Goal: Task Accomplishment & Management: Manage account settings

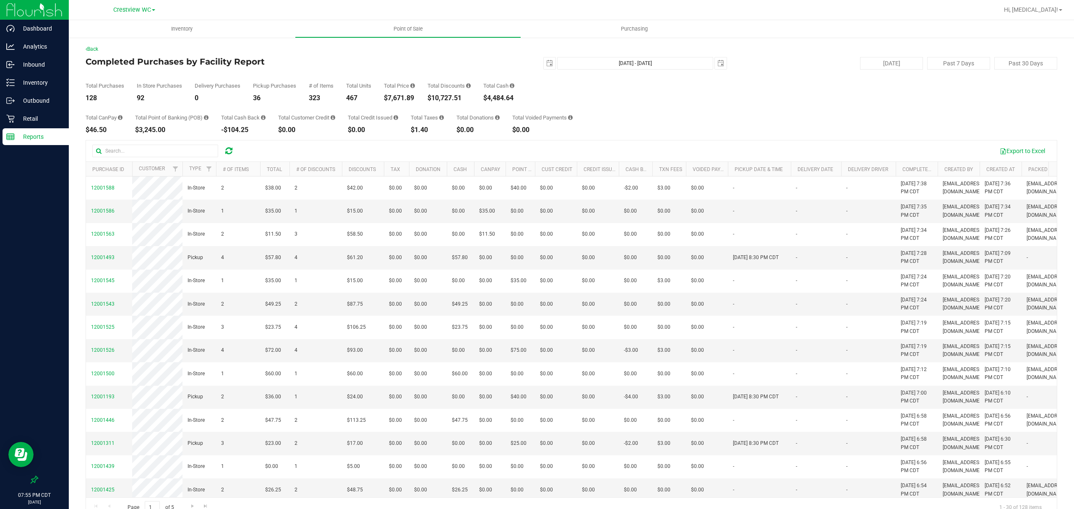
click at [24, 139] on p "Reports" at bounding box center [40, 137] width 50 height 10
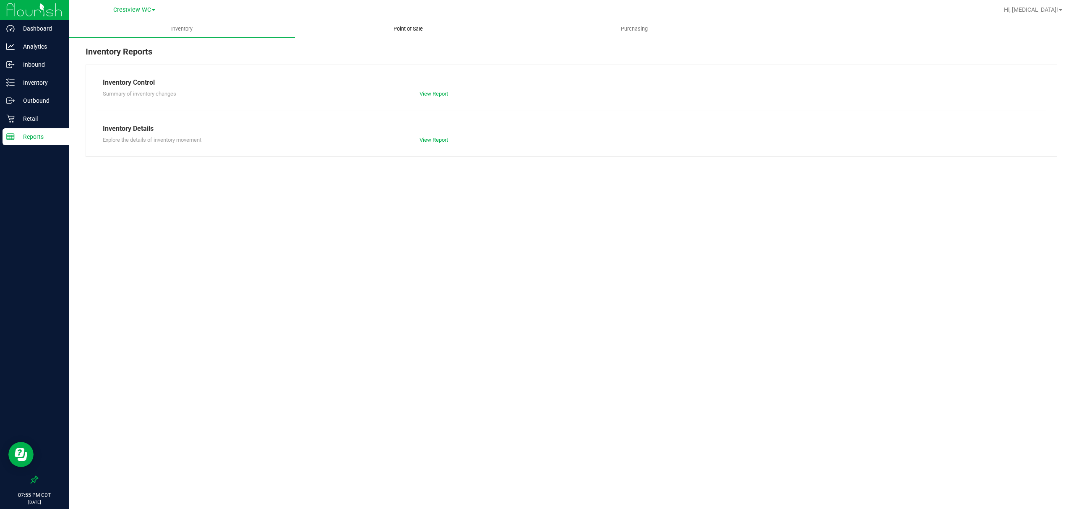
click at [406, 30] on span "Point of Sale" at bounding box center [408, 29] width 52 height 8
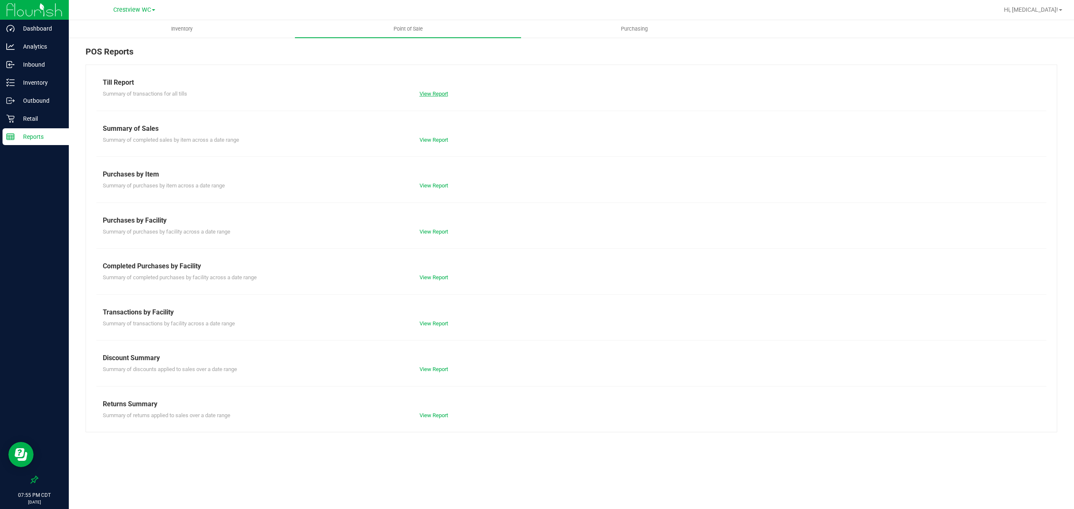
click at [434, 95] on link "View Report" at bounding box center [434, 94] width 29 height 6
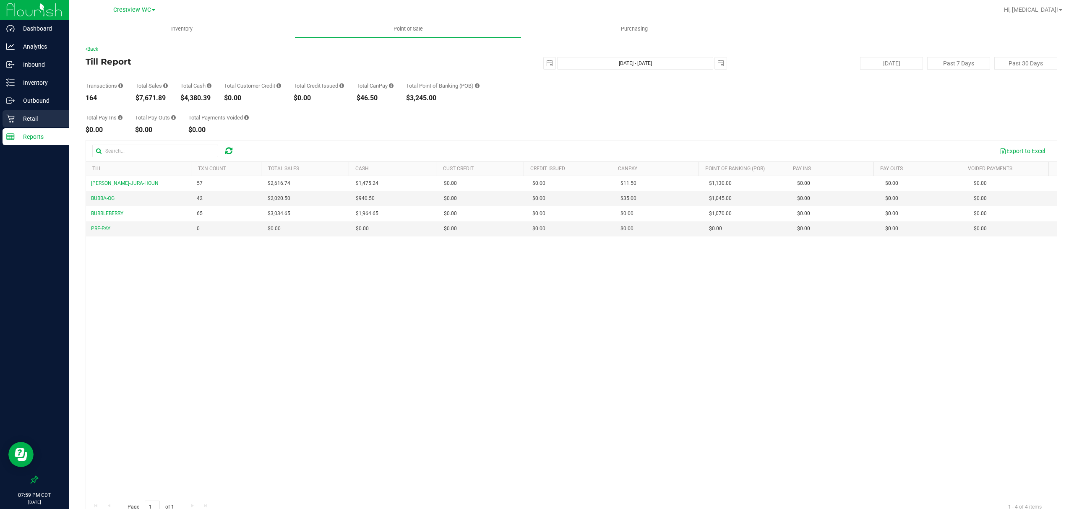
click at [39, 117] on p "Retail" at bounding box center [40, 119] width 50 height 10
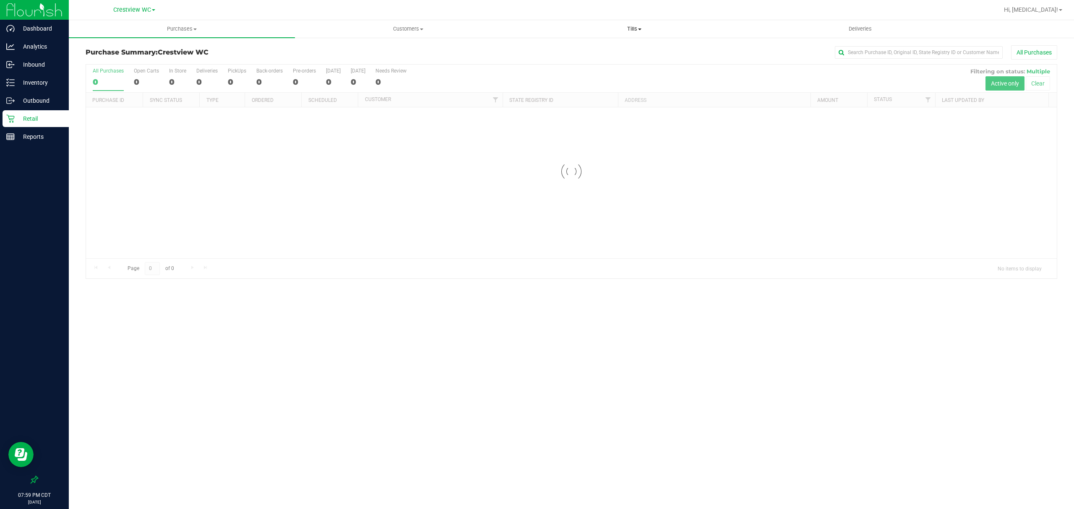
click at [633, 31] on span "Tills" at bounding box center [634, 29] width 225 height 8
click at [566, 51] on span "Manage tills" at bounding box center [549, 50] width 57 height 7
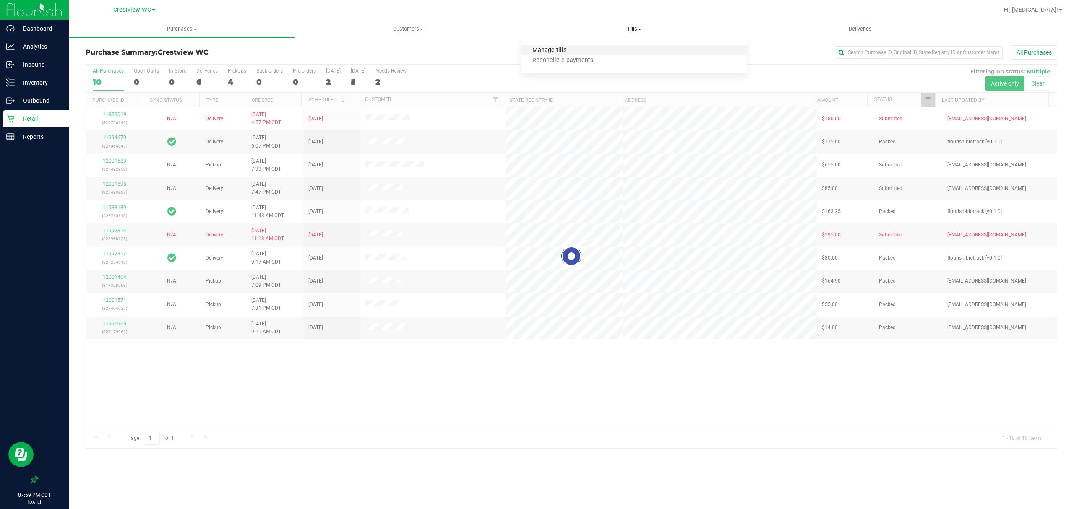
click at [566, 51] on span "Manage tills" at bounding box center [549, 50] width 57 height 7
click at [566, 49] on span "Manage tills" at bounding box center [549, 50] width 57 height 7
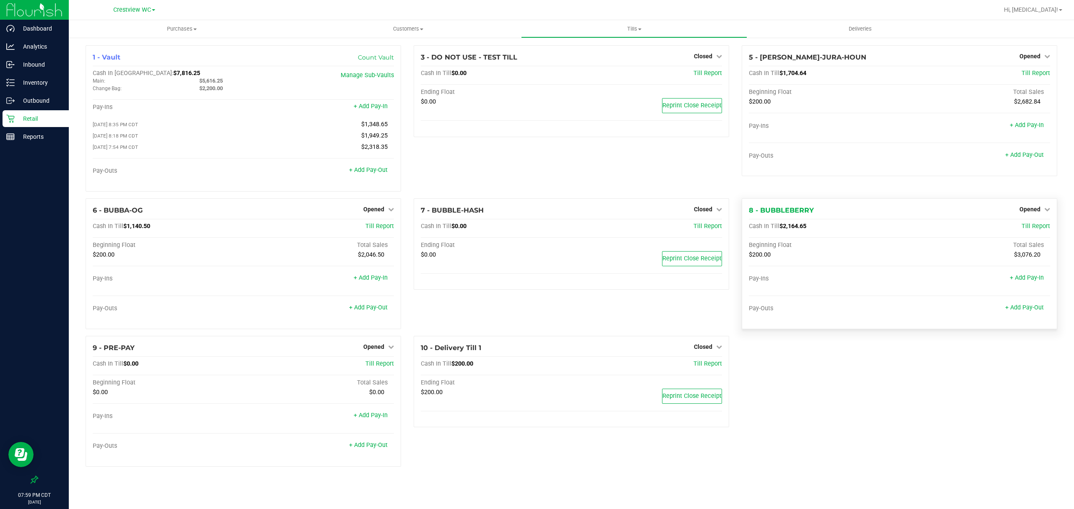
click at [1042, 207] on div "Opened" at bounding box center [1035, 209] width 31 height 10
click at [1041, 213] on link "Opened" at bounding box center [1035, 209] width 31 height 7
click at [1032, 229] on link "Close Till" at bounding box center [1031, 226] width 23 height 7
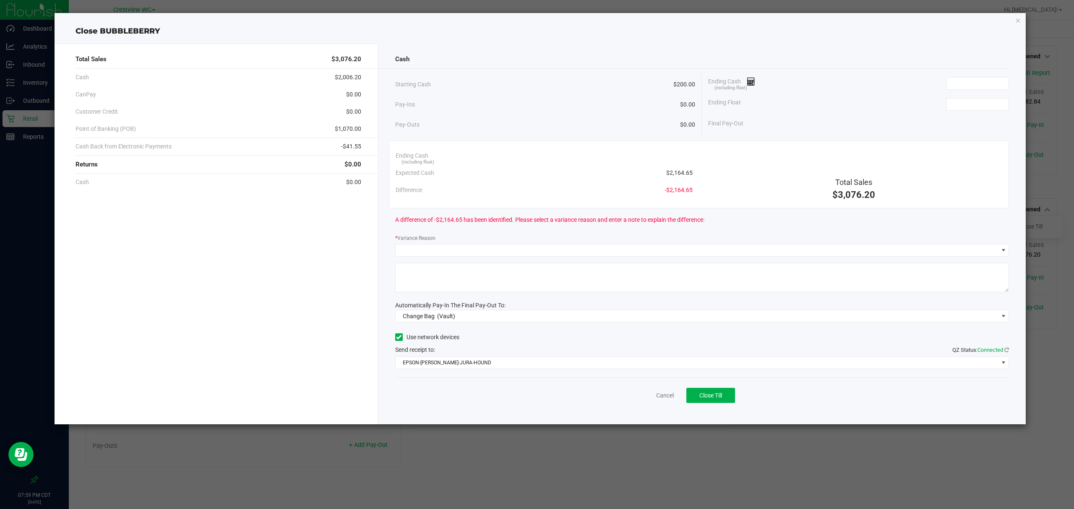
click at [989, 91] on div "Ending Cash (including float)" at bounding box center [858, 83] width 301 height 21
click at [989, 86] on input at bounding box center [978, 84] width 62 height 12
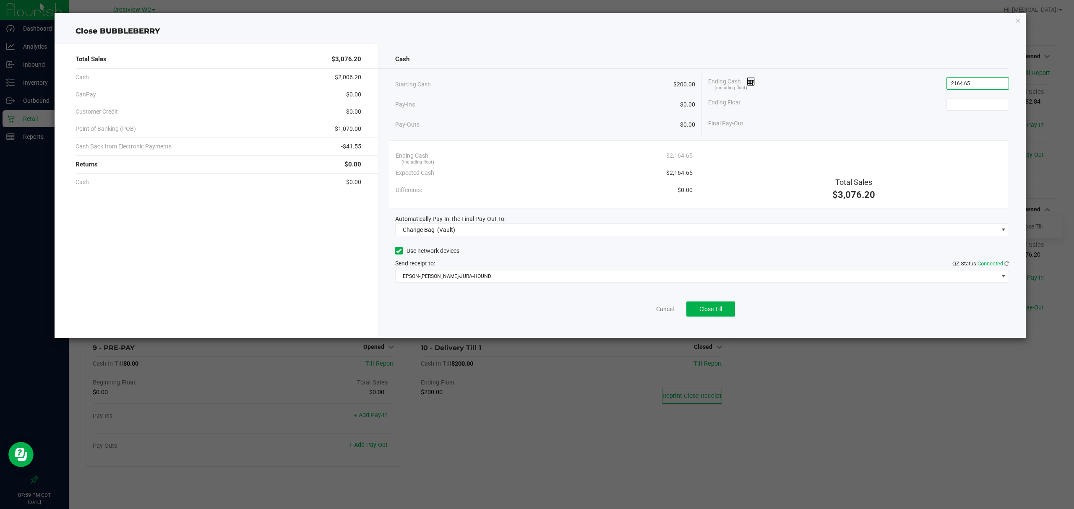
type input "$2,164.65"
type input "$200.00"
click at [551, 234] on span "Change Bag (Vault)" at bounding box center [697, 230] width 603 height 12
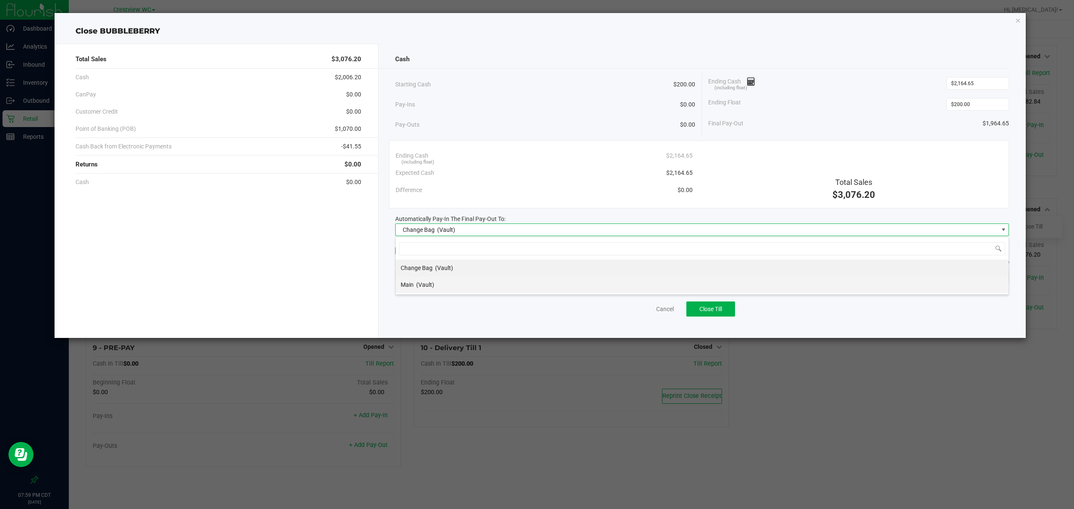
scroll to position [13, 614]
click at [467, 285] on li "Main (Vault)" at bounding box center [702, 285] width 613 height 17
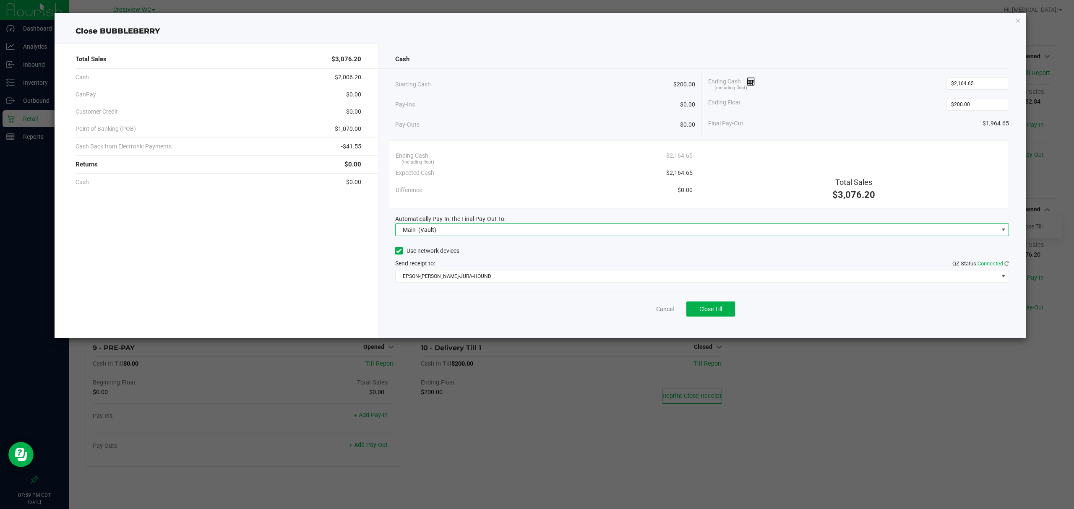
click at [472, 295] on div "Cancel Close Till" at bounding box center [702, 307] width 614 height 32
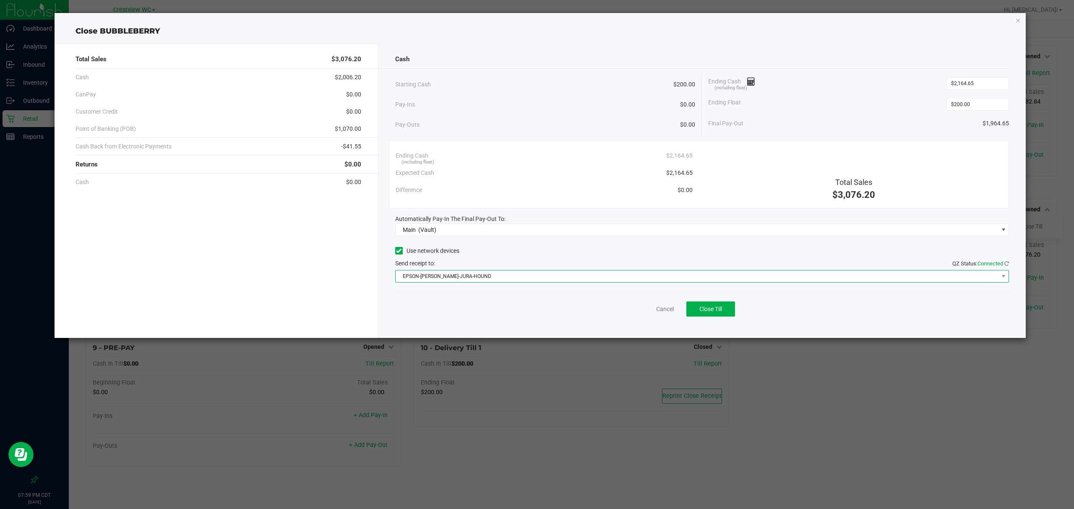
click at [474, 275] on span "EPSON-BRUNO-JURA-HOUND" at bounding box center [697, 277] width 603 height 12
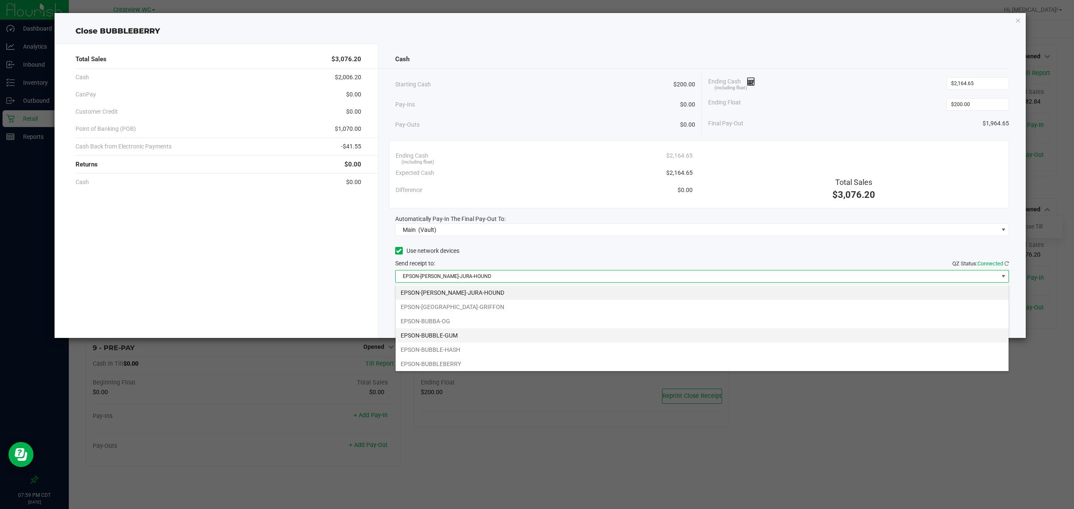
click at [455, 337] on li "EPSON-BUBBLE-GUM" at bounding box center [702, 336] width 613 height 14
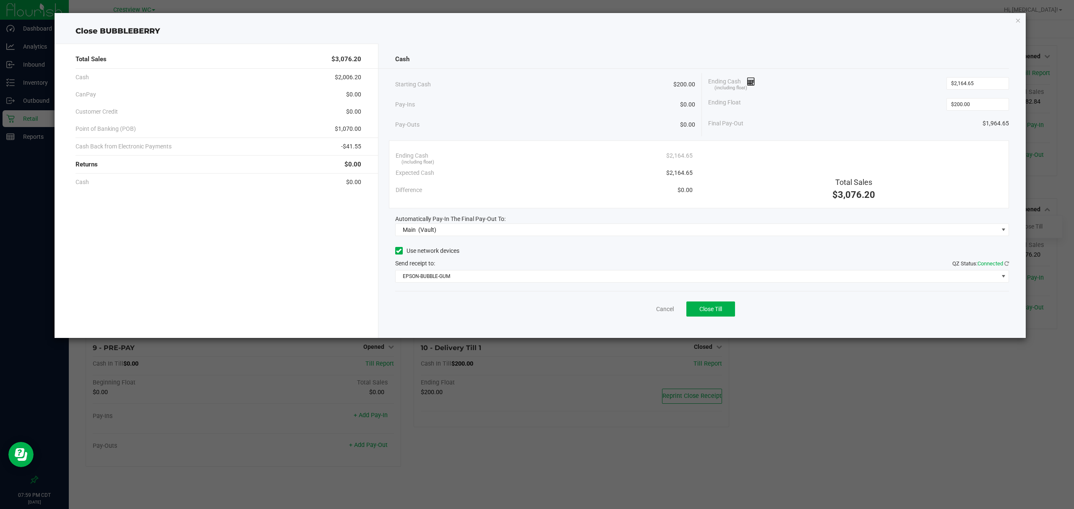
click at [462, 319] on div "Cancel Close Till" at bounding box center [702, 307] width 614 height 32
click at [716, 309] on span "Close Till" at bounding box center [711, 309] width 23 height 7
drag, startPoint x: 652, startPoint y: 306, endPoint x: 625, endPoint y: 300, distance: 27.0
click at [651, 306] on div "Dismiss Reprint Closing Receipt" at bounding box center [702, 307] width 614 height 32
click at [644, 308] on link "Dismiss" at bounding box center [647, 309] width 20 height 9
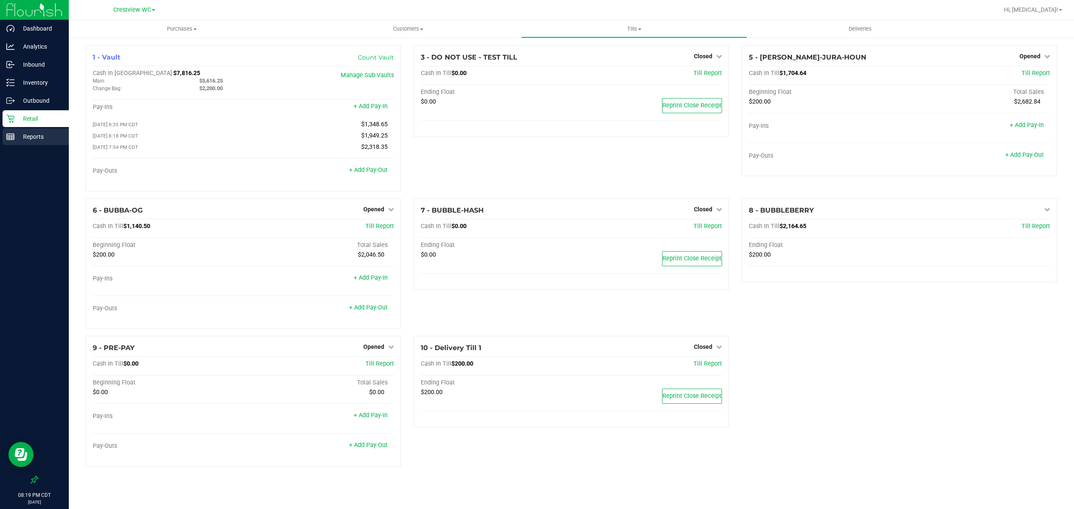
click at [22, 136] on p "Reports" at bounding box center [40, 137] width 50 height 10
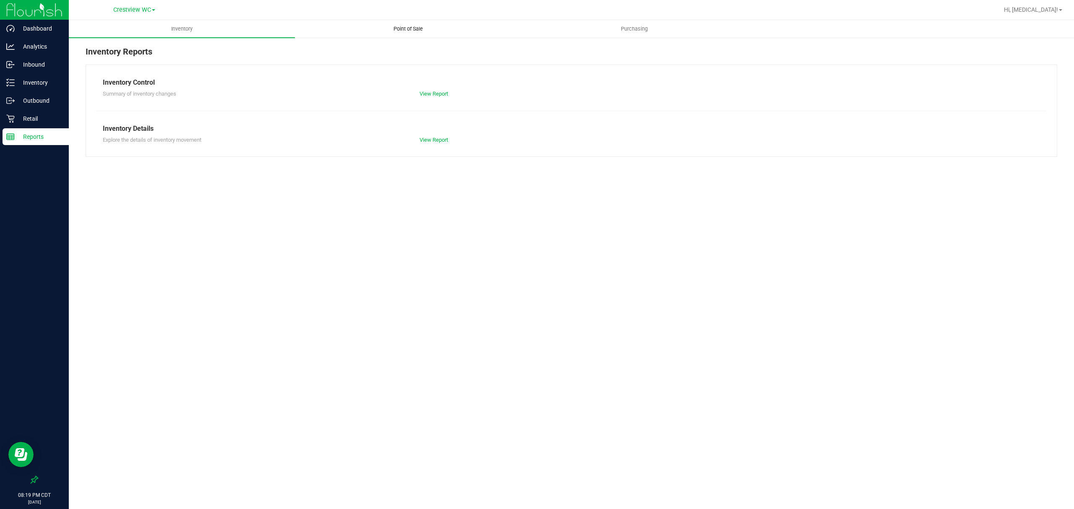
click at [401, 31] on span "Point of Sale" at bounding box center [408, 29] width 52 height 8
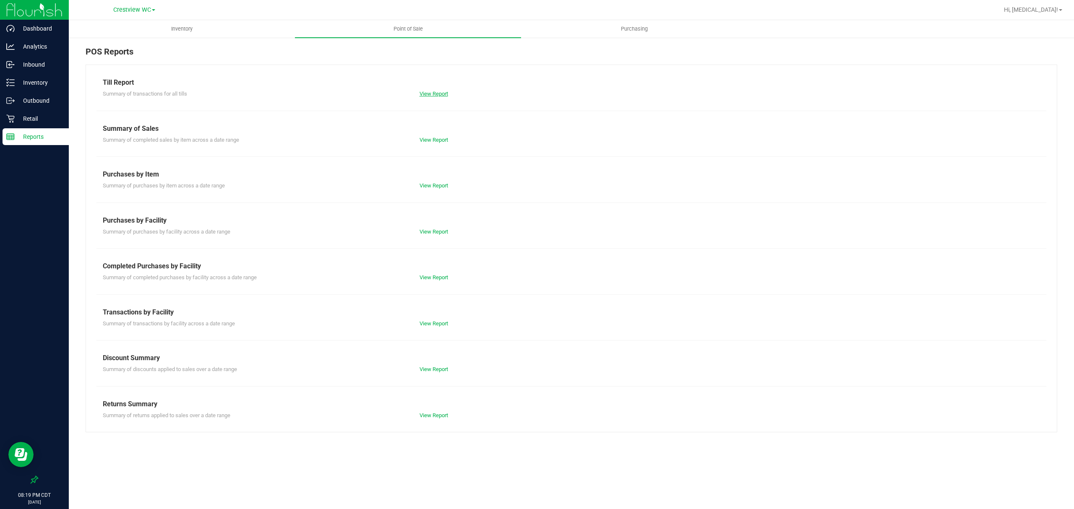
click at [439, 96] on link "View Report" at bounding box center [434, 94] width 29 height 6
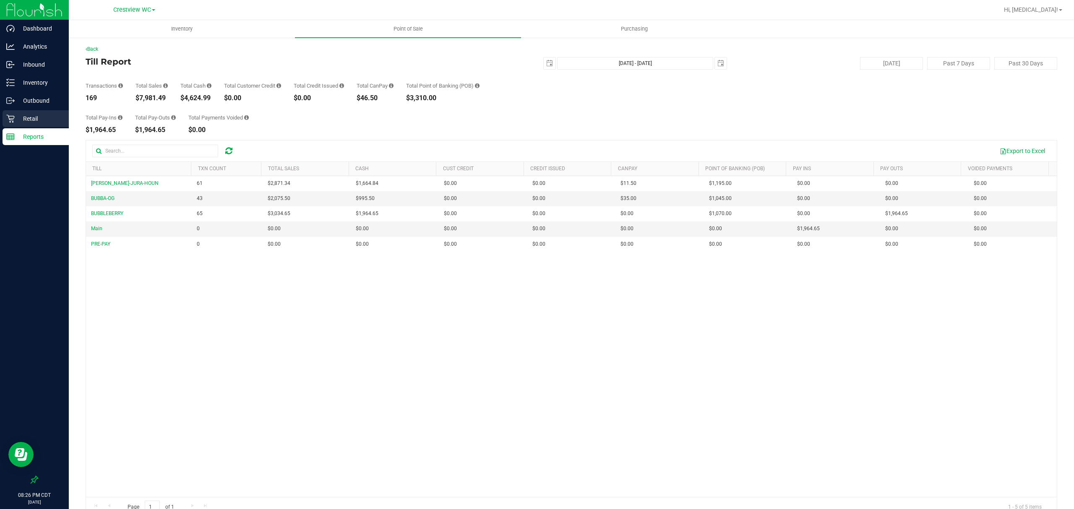
click at [33, 116] on p "Retail" at bounding box center [40, 119] width 50 height 10
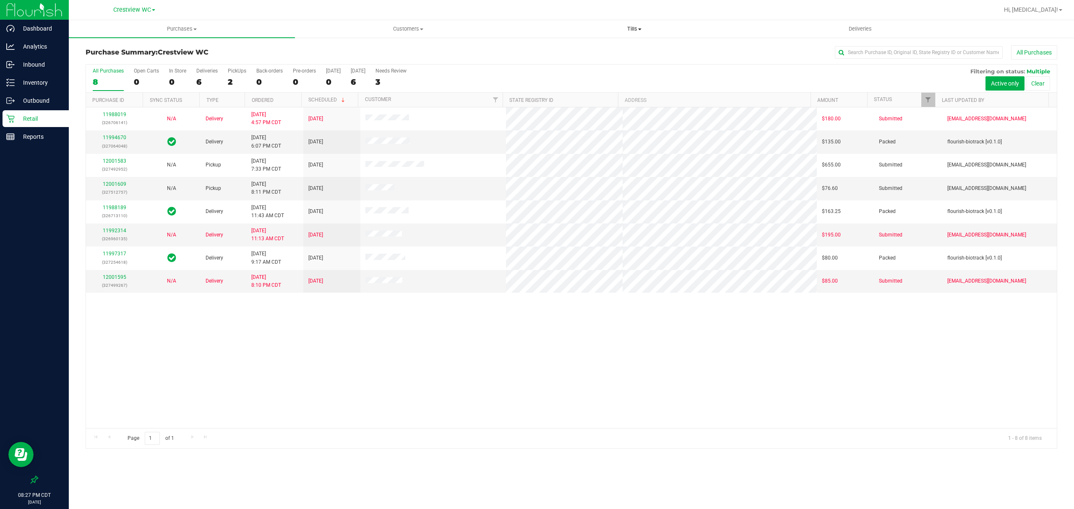
click at [636, 27] on span "Tills" at bounding box center [634, 29] width 225 height 8
click at [600, 50] on li "Manage tills" at bounding box center [634, 51] width 226 height 10
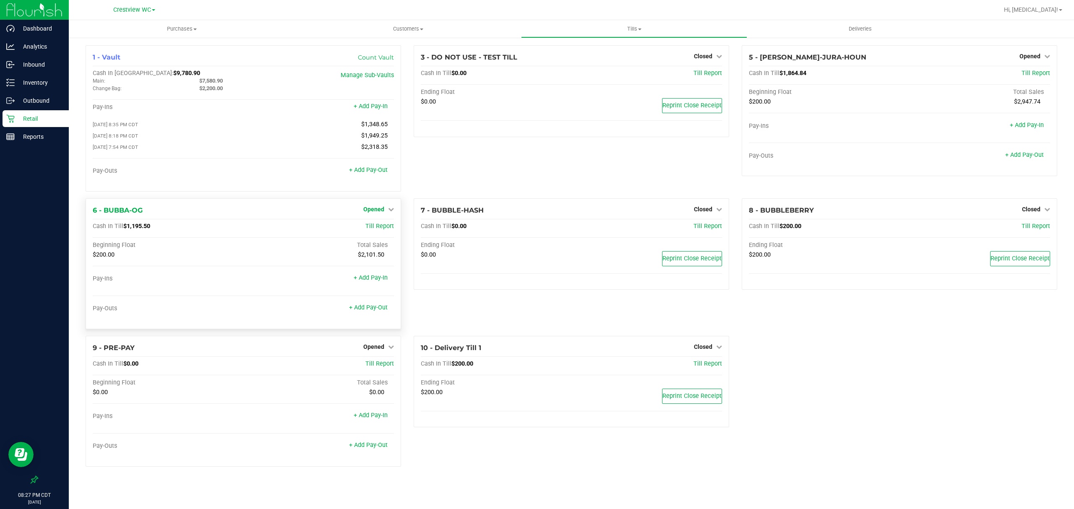
click at [387, 212] on link "Opened" at bounding box center [378, 209] width 31 height 7
click at [384, 225] on link "Close Till" at bounding box center [375, 226] width 23 height 7
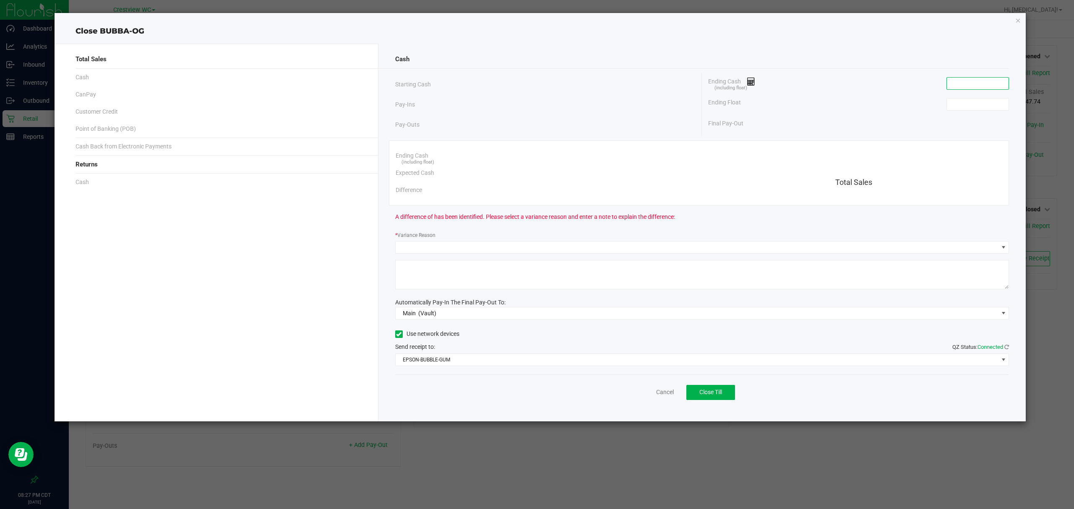
click at [983, 81] on input at bounding box center [978, 84] width 62 height 12
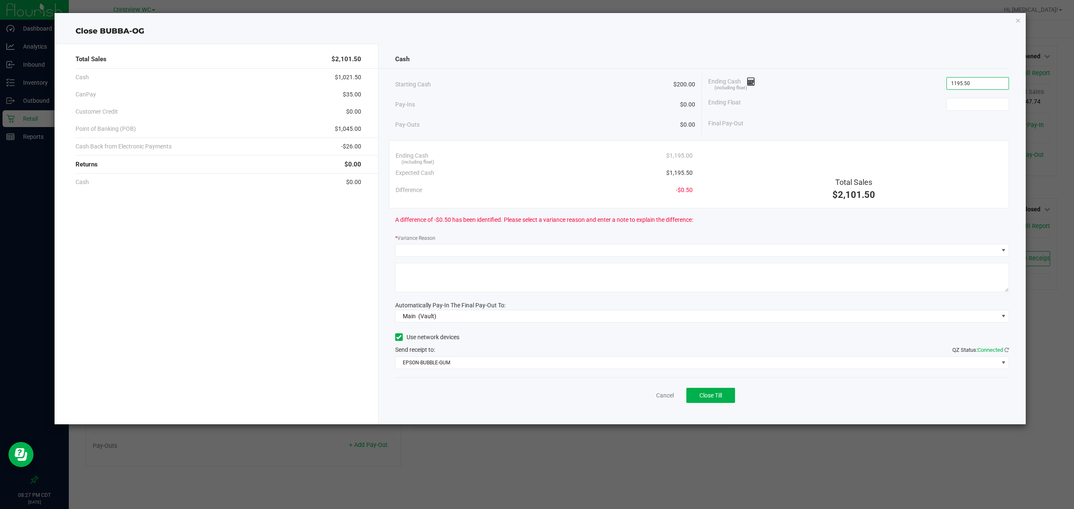
type input "$1,195.50"
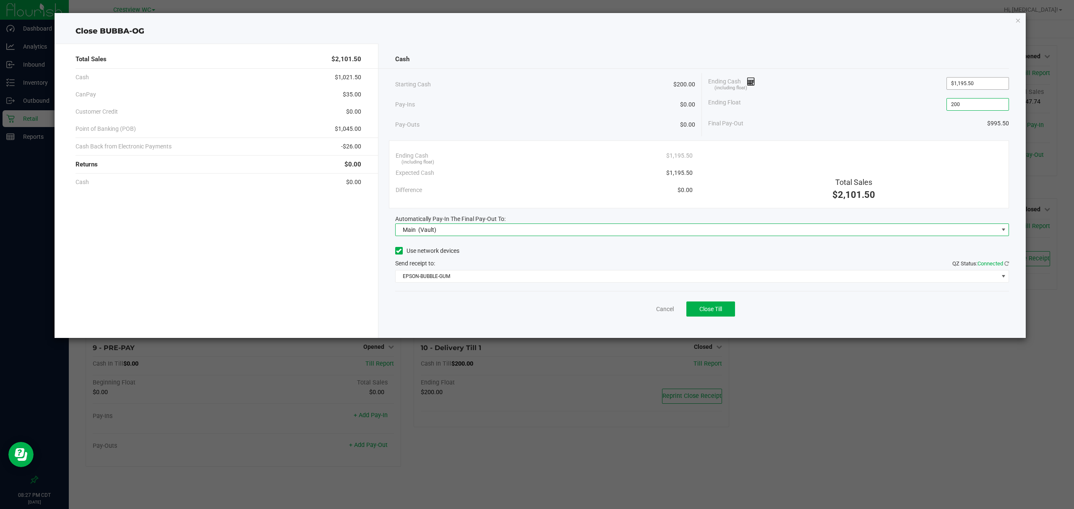
type input "$200.00"
click at [695, 313] on button "Close Till" at bounding box center [711, 309] width 49 height 15
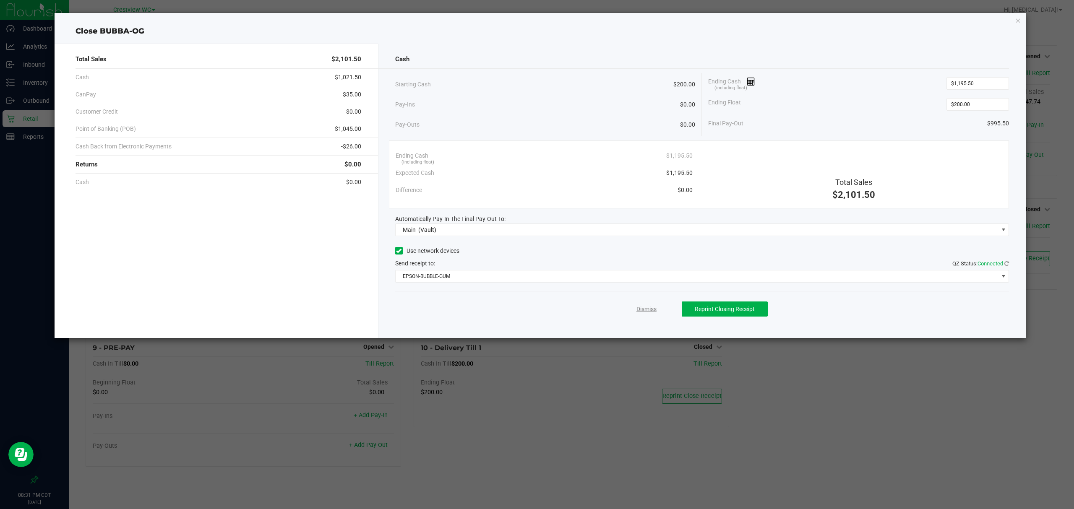
click at [640, 314] on link "Dismiss" at bounding box center [647, 309] width 20 height 9
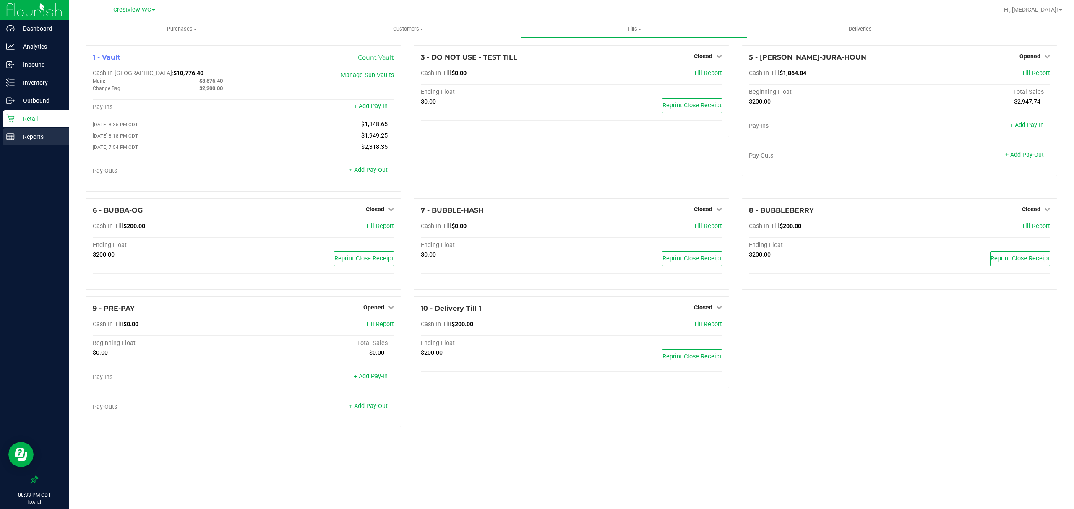
click at [17, 133] on p "Reports" at bounding box center [40, 137] width 50 height 10
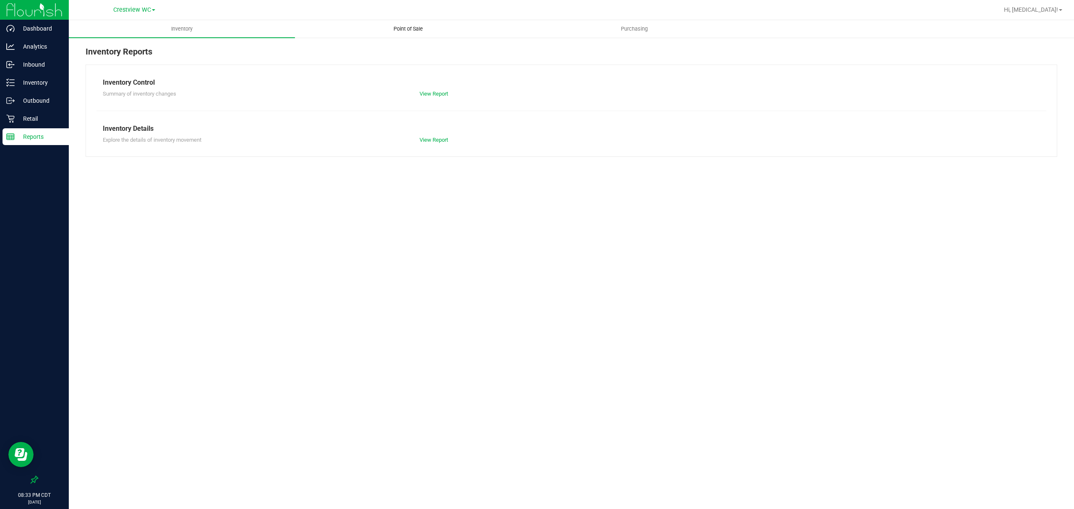
click at [407, 28] on span "Point of Sale" at bounding box center [408, 29] width 52 height 8
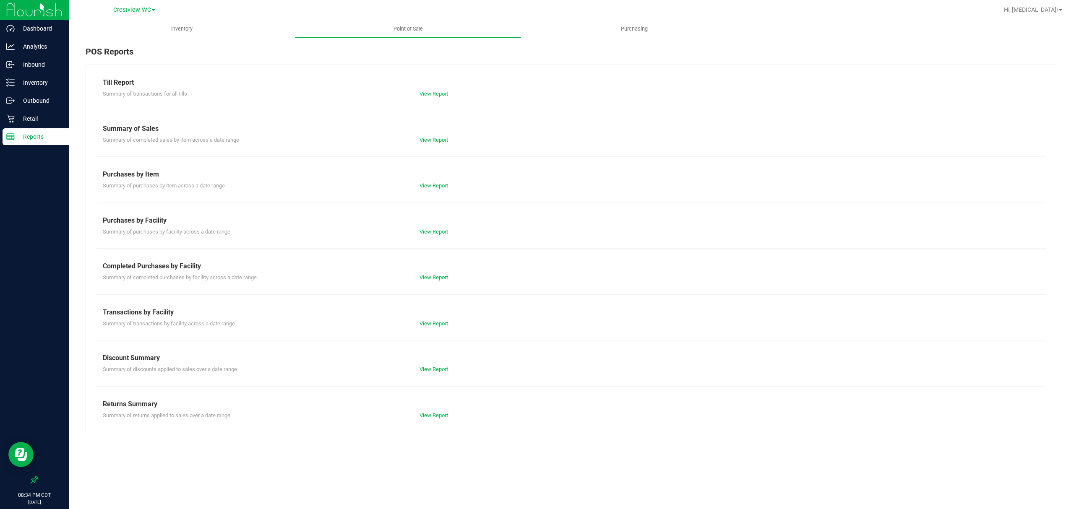
click at [425, 89] on div "Summary of transactions for all tills View Report" at bounding box center [572, 93] width 950 height 10
click at [429, 94] on link "View Report" at bounding box center [434, 94] width 29 height 6
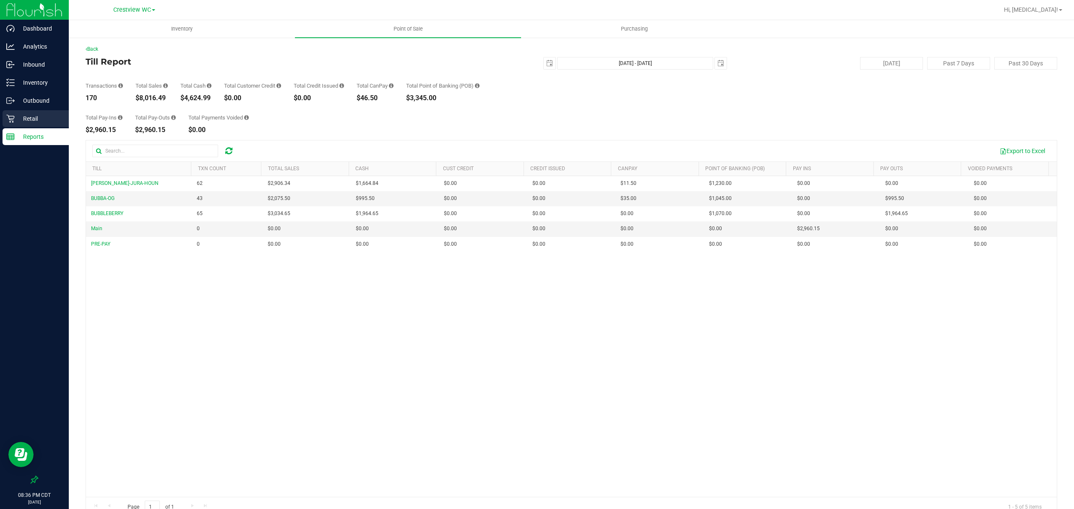
click at [30, 116] on p "Retail" at bounding box center [40, 119] width 50 height 10
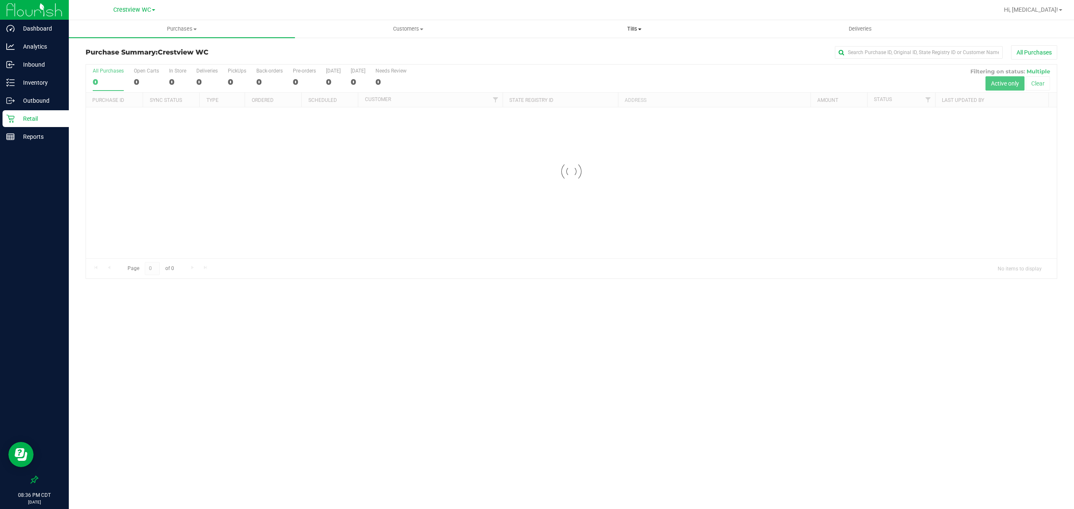
click at [628, 22] on uib-tab-heading "Tills Manage tills Reconcile e-payments" at bounding box center [634, 29] width 225 height 17
click at [593, 46] on li "Manage tills" at bounding box center [634, 51] width 226 height 10
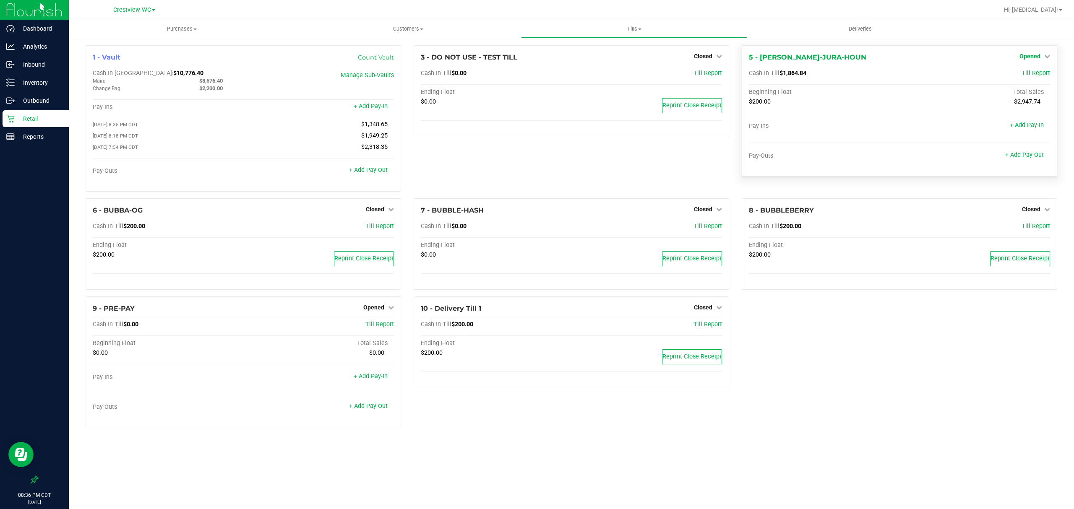
click at [1042, 56] on link "Opened" at bounding box center [1035, 56] width 31 height 7
click at [1024, 81] on div "Close Till" at bounding box center [1031, 74] width 63 height 23
click at [1028, 73] on link "Close Till" at bounding box center [1031, 74] width 23 height 7
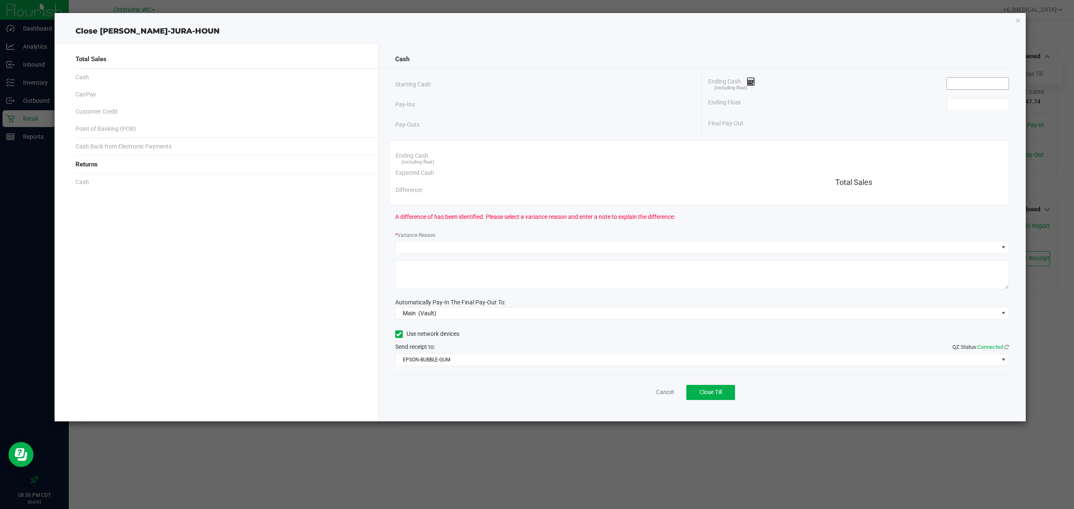
click at [963, 81] on input at bounding box center [978, 84] width 62 height 12
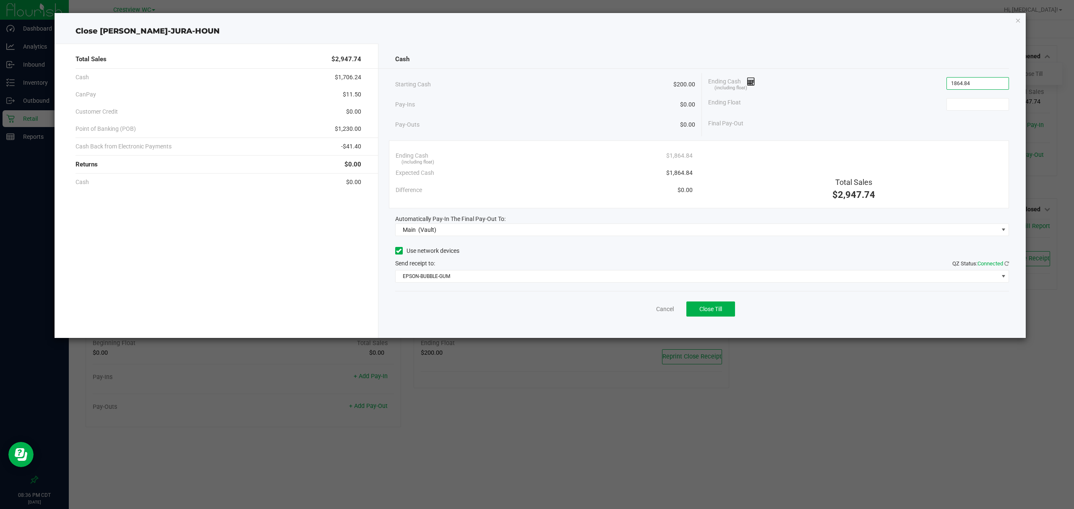
type input "$1,864.84"
type input "$200.00"
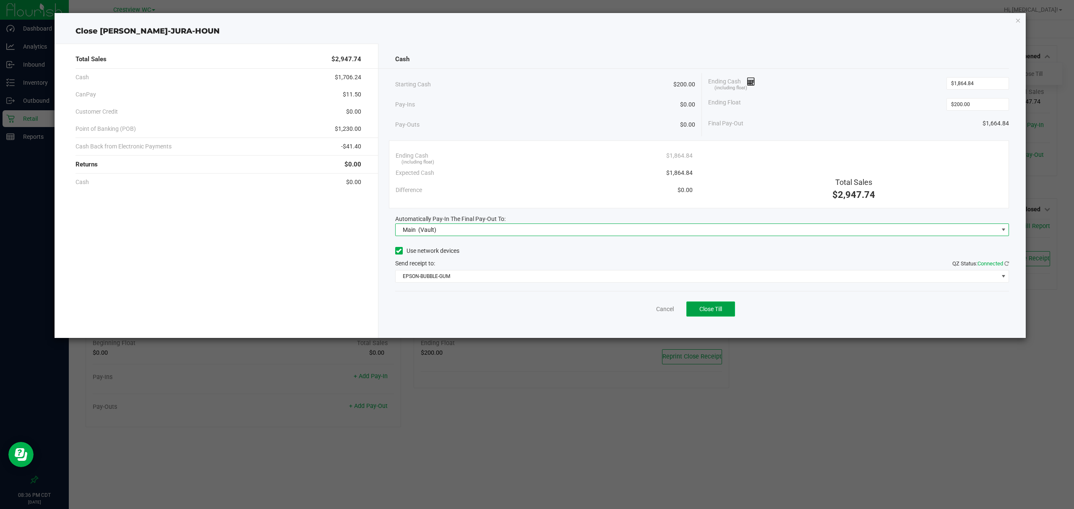
click at [731, 311] on button "Close Till" at bounding box center [711, 309] width 49 height 15
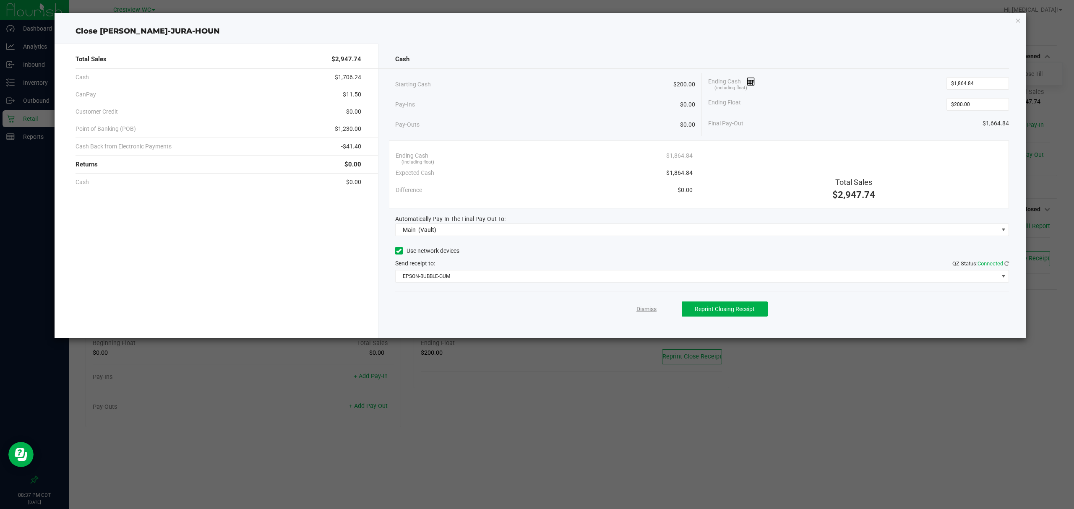
click at [653, 309] on link "Dismiss" at bounding box center [647, 309] width 20 height 9
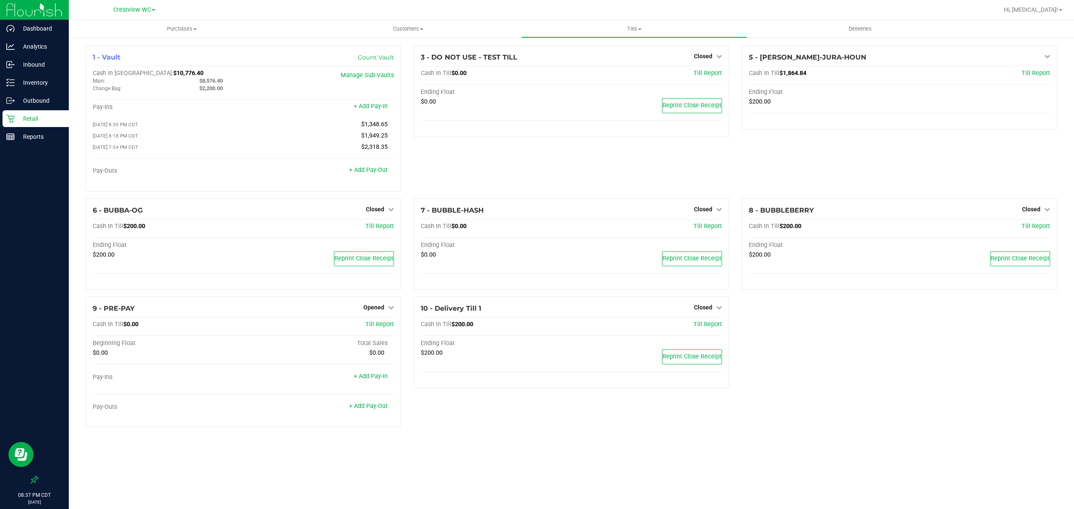
click at [790, 383] on div "1 - Vault Count Vault Cash In Vault: $10,776.40 Main: $8,576.40 Change Bag: $2,…" at bounding box center [571, 239] width 985 height 389
click at [390, 309] on icon at bounding box center [391, 308] width 6 height 6
click at [390, 311] on icon at bounding box center [391, 308] width 6 height 6
click at [370, 311] on span "Opened" at bounding box center [373, 307] width 21 height 7
click at [391, 324] on div "Close Till" at bounding box center [375, 325] width 62 height 10
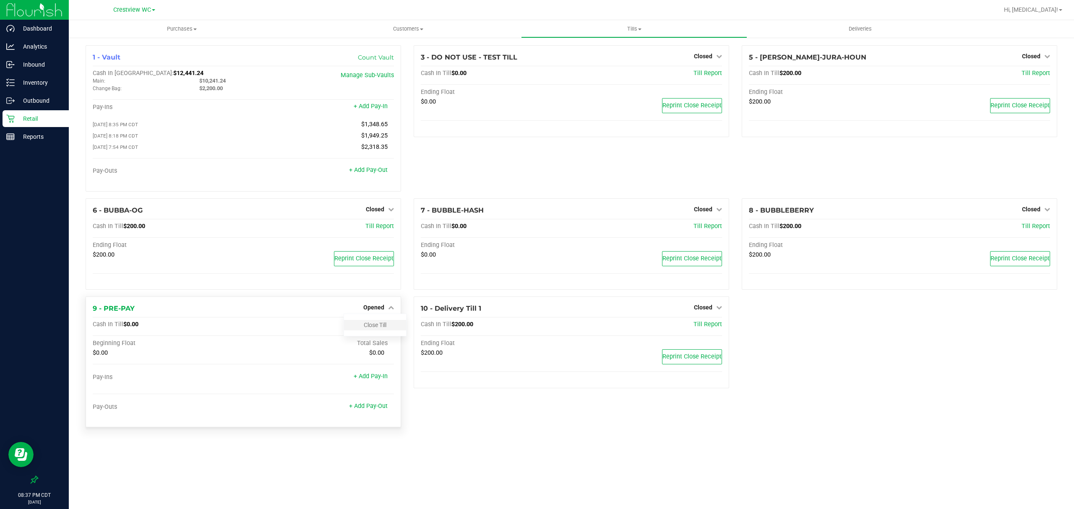
click at [386, 326] on link "Close Till" at bounding box center [375, 325] width 23 height 7
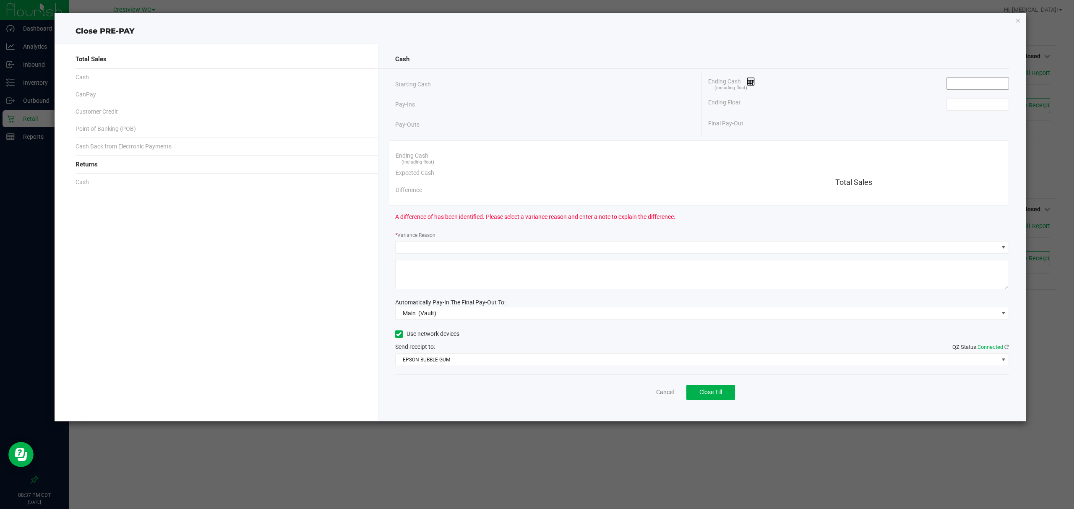
click at [976, 82] on input at bounding box center [978, 84] width 62 height 12
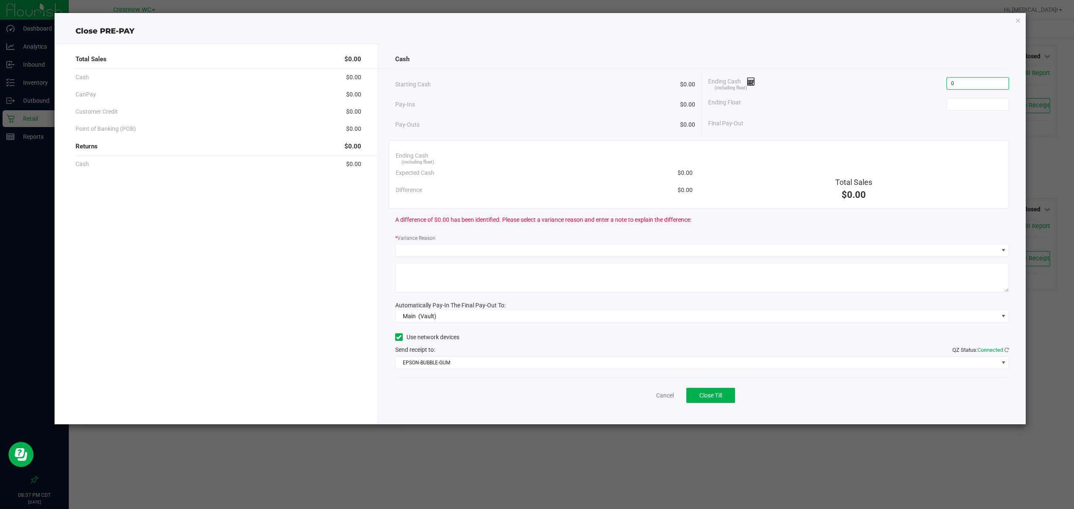
type input "$0.00"
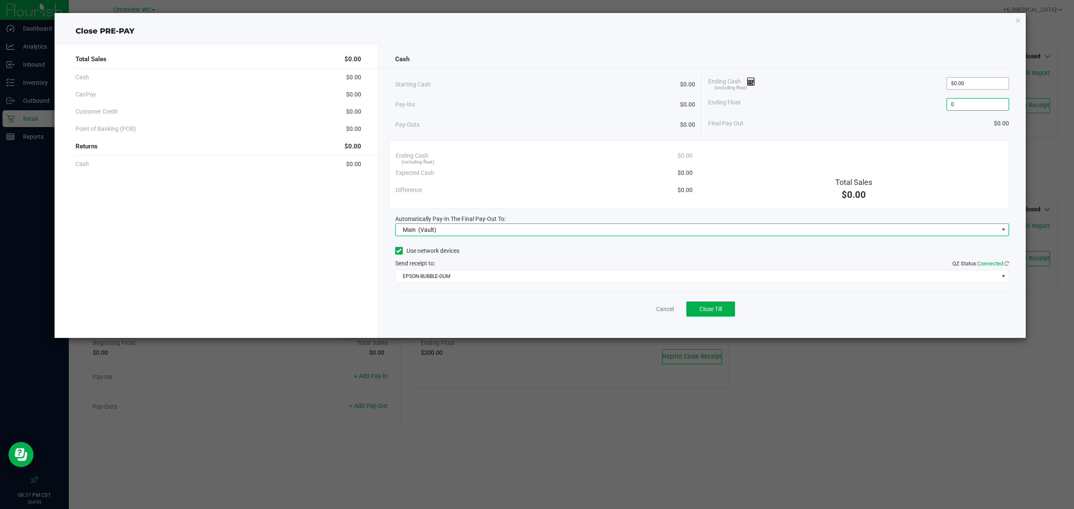
type input "$0.00"
click at [705, 313] on span "Close Till" at bounding box center [711, 309] width 23 height 7
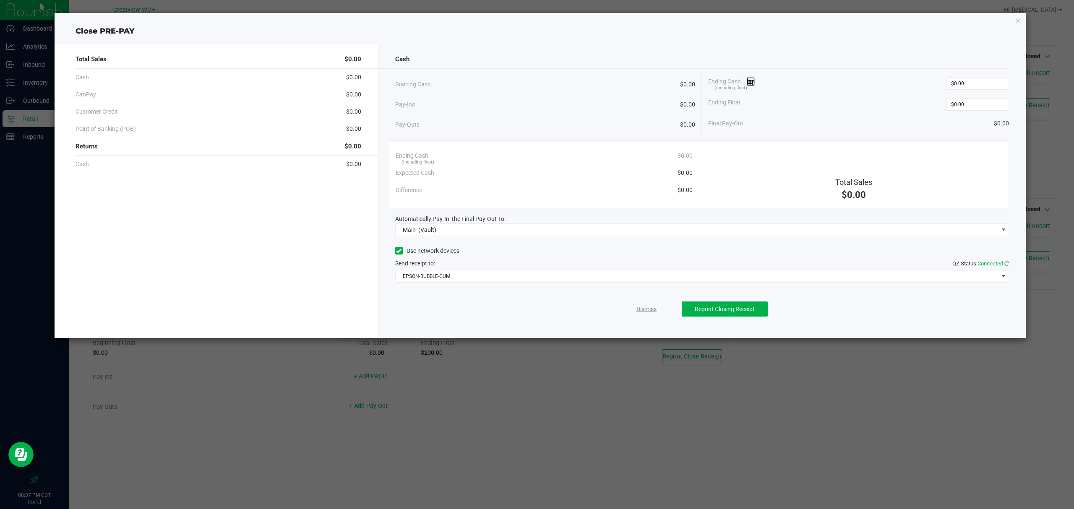
click at [655, 310] on link "Dismiss" at bounding box center [647, 309] width 20 height 9
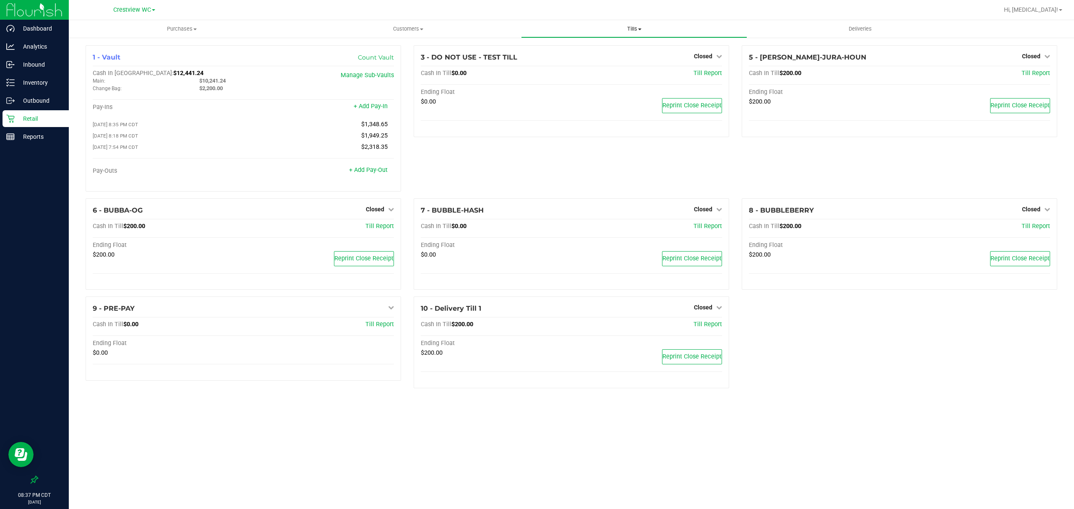
click at [632, 29] on span "Tills" at bounding box center [634, 29] width 225 height 8
click at [564, 63] on span "Reconcile e-payments" at bounding box center [563, 60] width 84 height 7
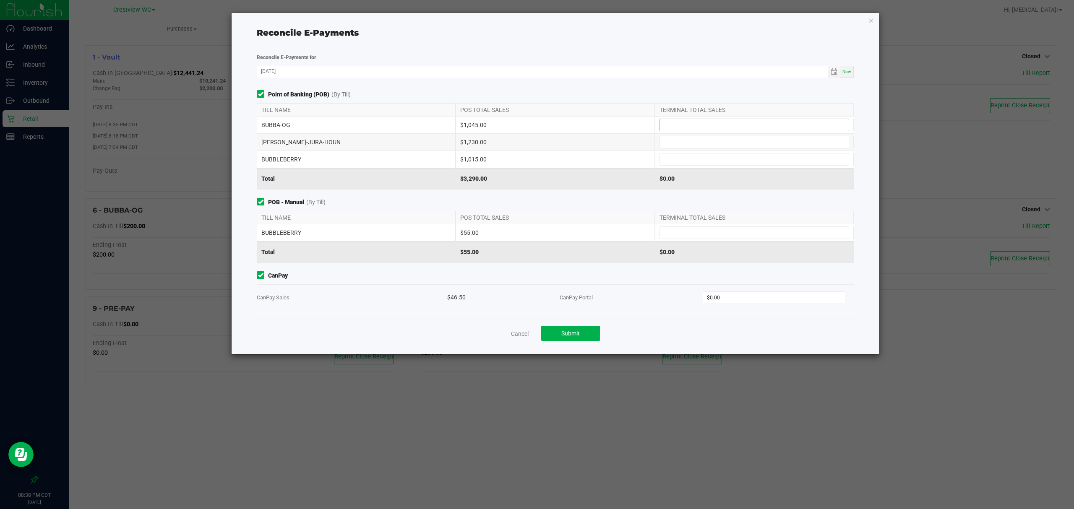
click at [708, 120] on input at bounding box center [754, 125] width 189 height 12
type input "$1,045.00"
type input "$1,230.00"
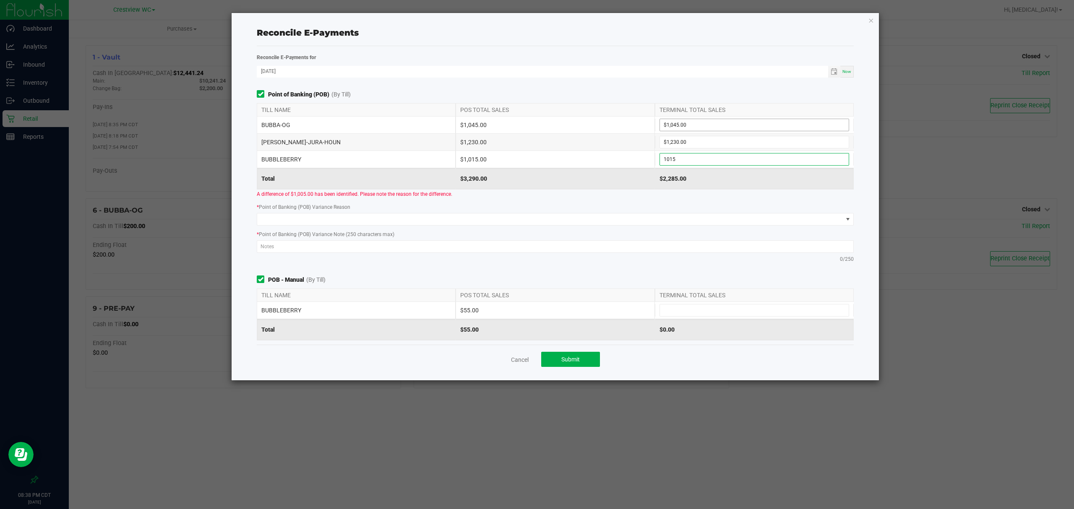
type input "$1,015.00"
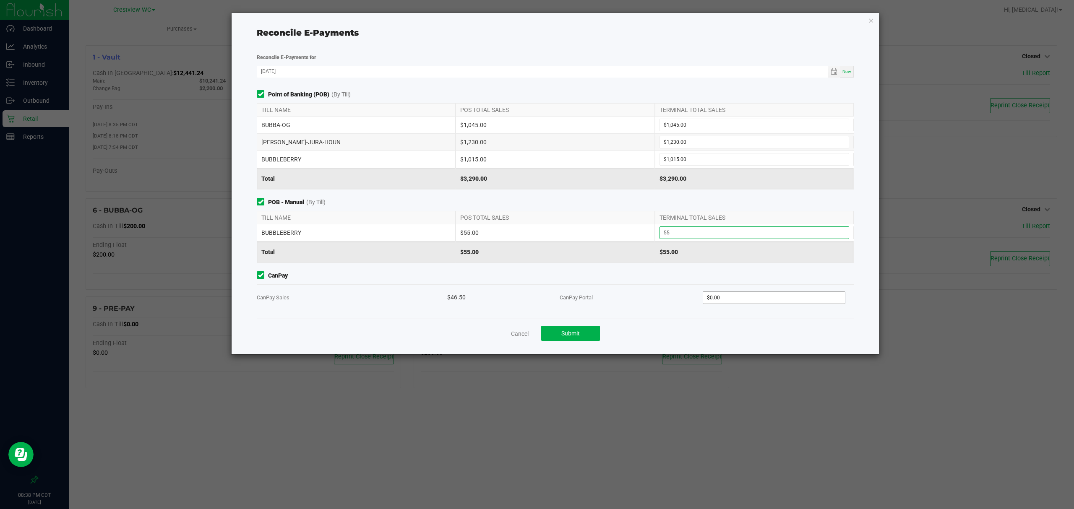
click at [766, 301] on input "$0.00" at bounding box center [774, 298] width 142 height 12
type input "$55.00"
click at [578, 341] on button "Submit" at bounding box center [570, 333] width 59 height 15
type input "$46.50"
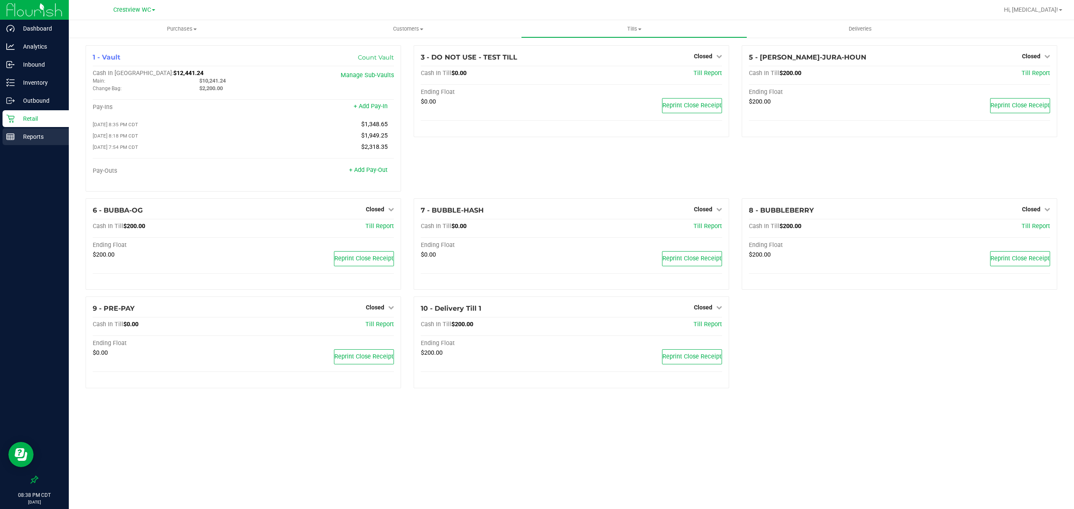
click at [26, 130] on div "Reports" at bounding box center [36, 136] width 66 height 17
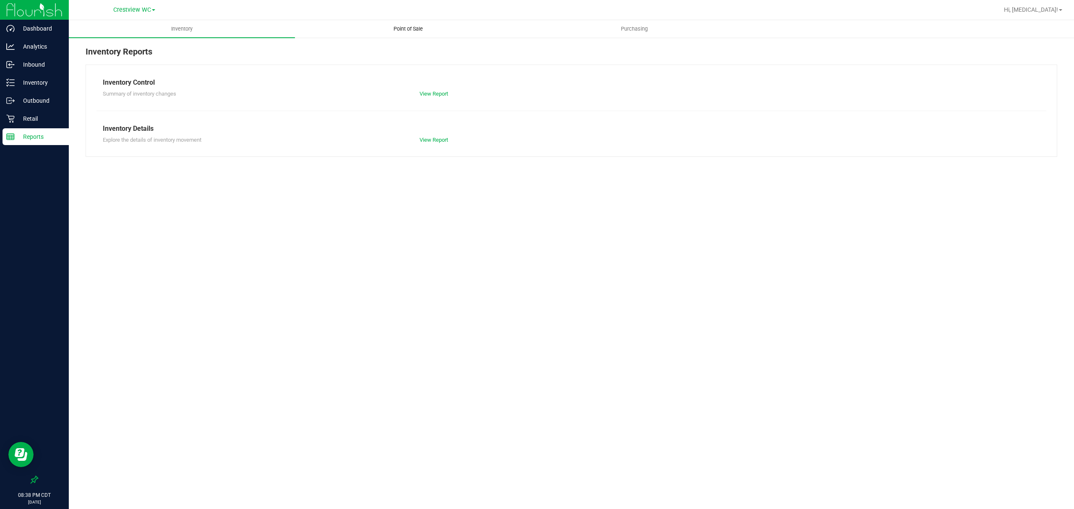
click at [407, 25] on span "Point of Sale" at bounding box center [408, 29] width 52 height 8
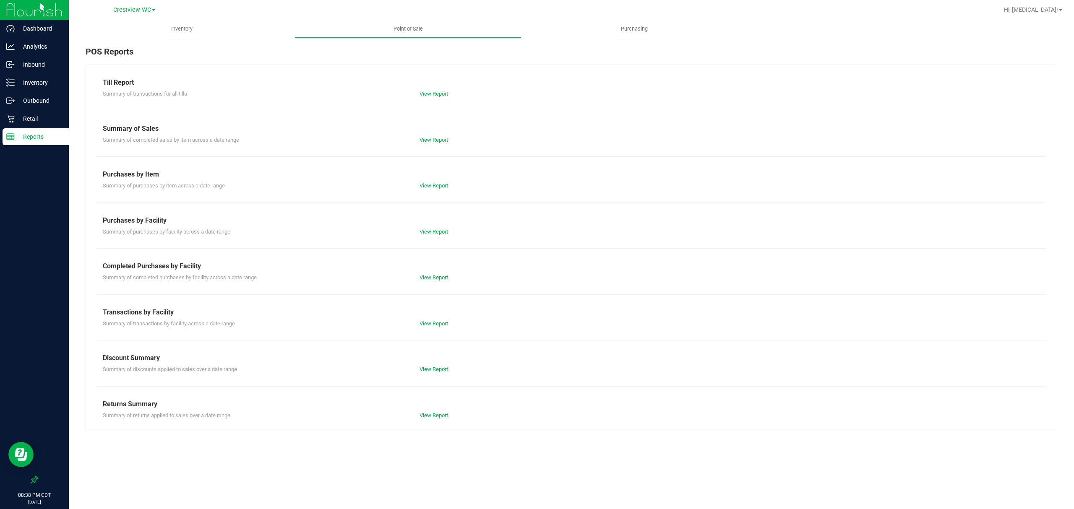
click at [430, 276] on link "View Report" at bounding box center [434, 277] width 29 height 6
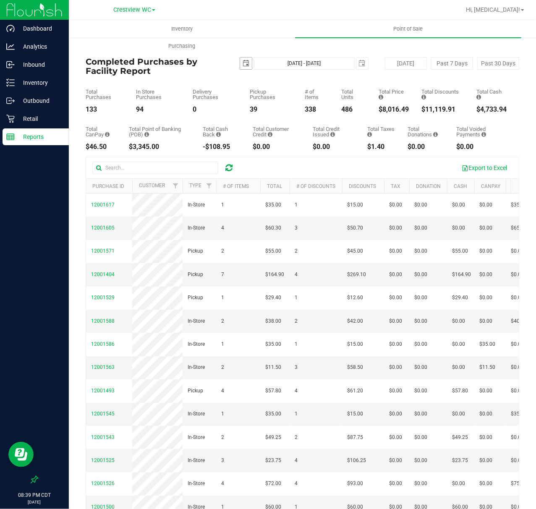
click at [246, 62] on span "select" at bounding box center [246, 63] width 7 height 7
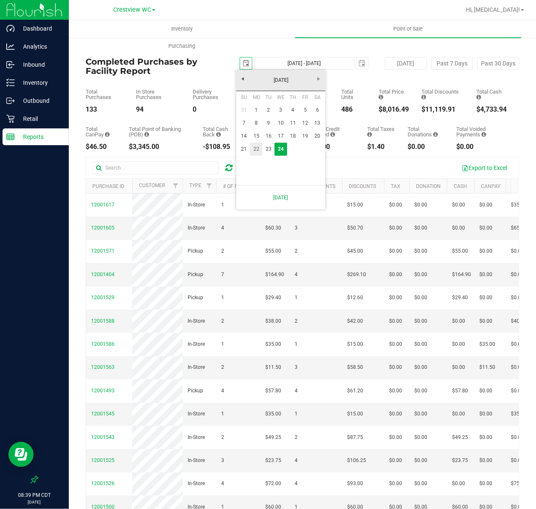
click at [256, 150] on link "22" at bounding box center [256, 149] width 12 height 13
type input "2025-09-22"
type input "Sep 22, 2025 - Sep 24, 2025"
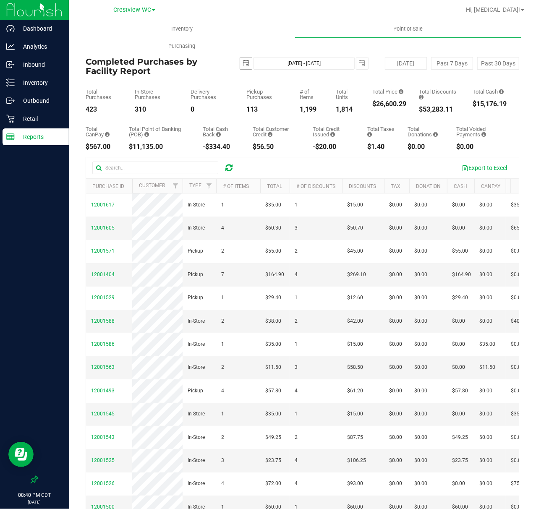
click at [243, 64] on span "select" at bounding box center [246, 63] width 7 height 7
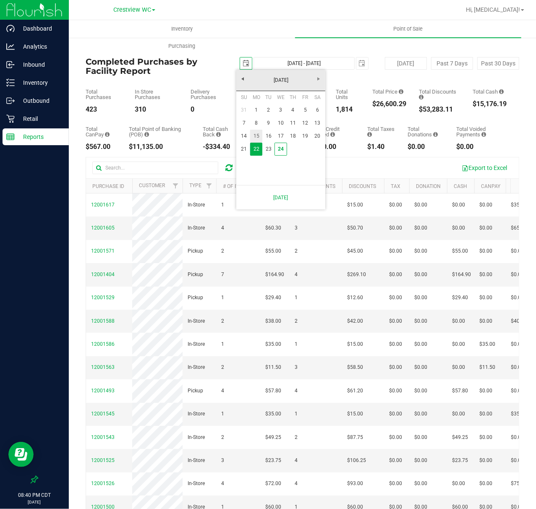
click at [253, 138] on link "15" at bounding box center [256, 136] width 12 height 13
type input "2025-09-15"
type input "Sep 15, 2025 - Sep 24, 2025"
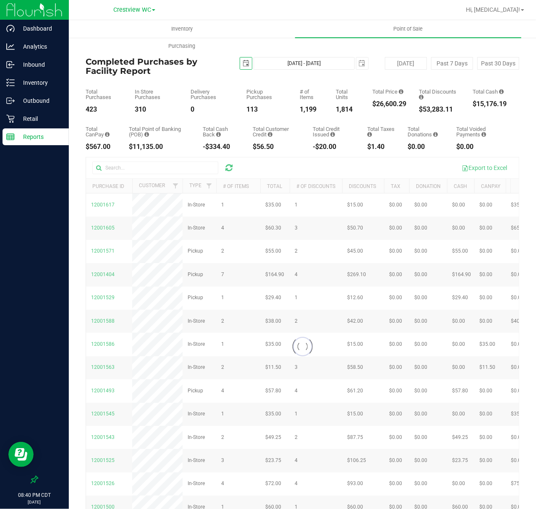
click at [243, 66] on span "select" at bounding box center [246, 63] width 7 height 7
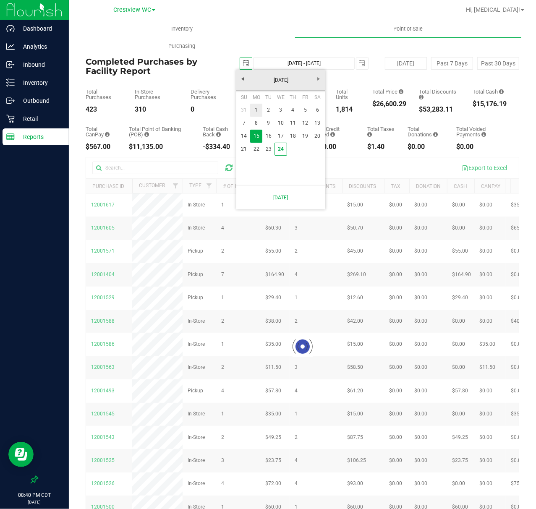
click at [256, 113] on link "1" at bounding box center [256, 110] width 12 height 13
type input "2025-09-01"
type input "Sep 1, 2025 - Sep 24, 2025"
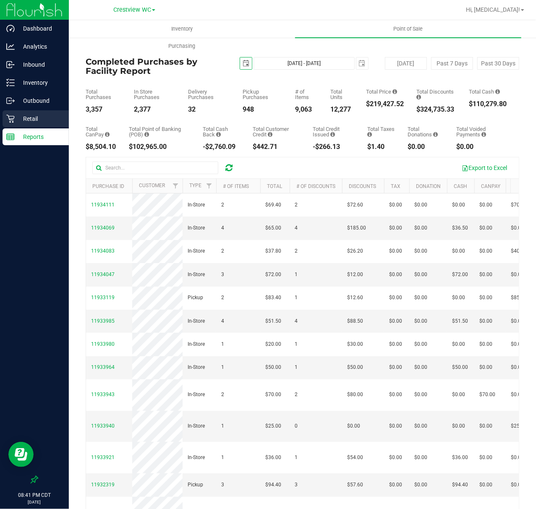
click at [38, 118] on p "Retail" at bounding box center [40, 119] width 50 height 10
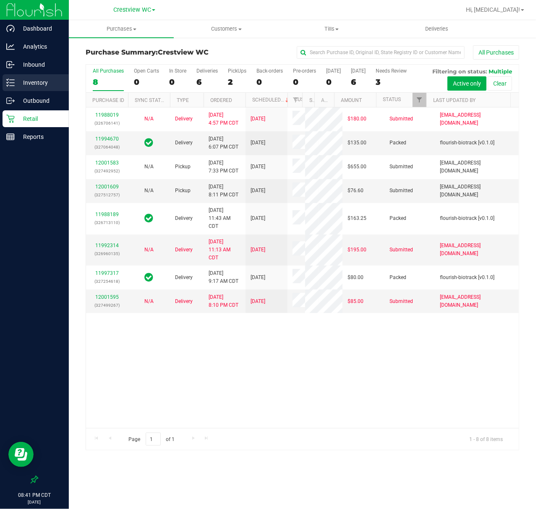
click at [31, 85] on p "Inventory" at bounding box center [40, 83] width 50 height 10
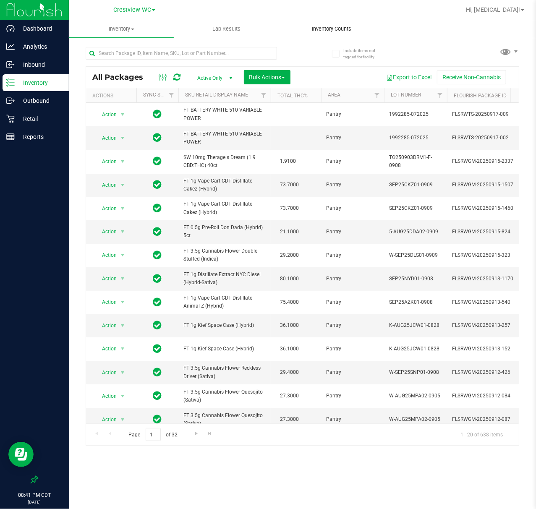
click at [333, 33] on uib-tab-heading "Inventory Counts" at bounding box center [332, 29] width 104 height 17
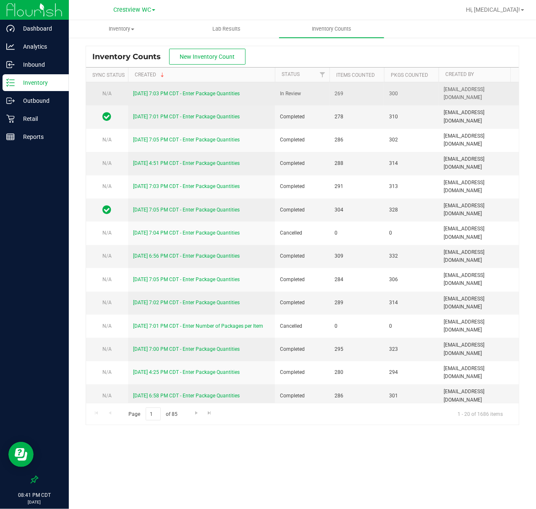
click at [190, 96] on link "9/24/25 7:03 PM CDT - Enter Package Quantities" at bounding box center [186, 94] width 107 height 6
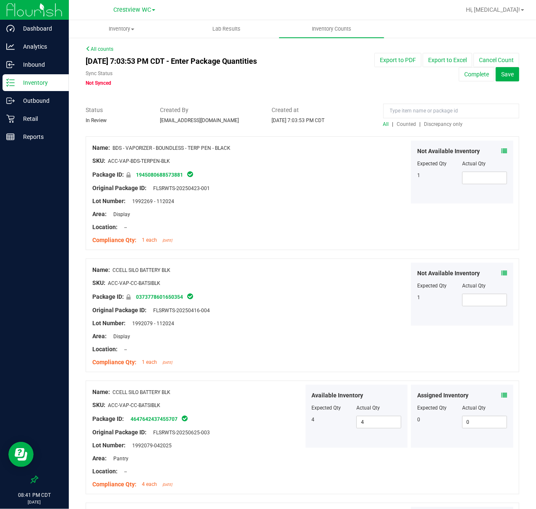
click at [435, 125] on span "Discrepancy only" at bounding box center [443, 124] width 39 height 6
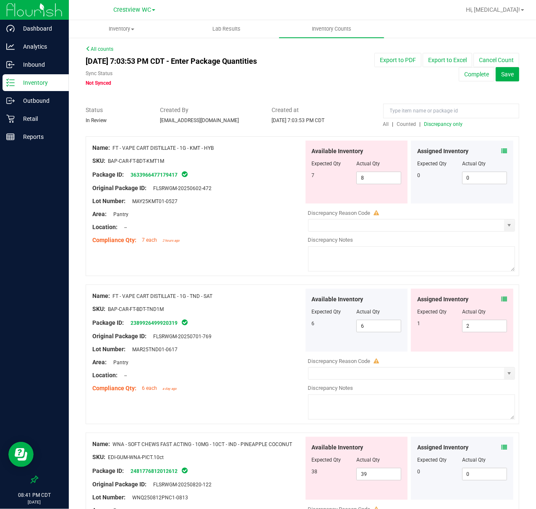
click at [440, 125] on span "Discrepancy only" at bounding box center [443, 124] width 39 height 6
click at [501, 149] on icon at bounding box center [504, 151] width 6 height 6
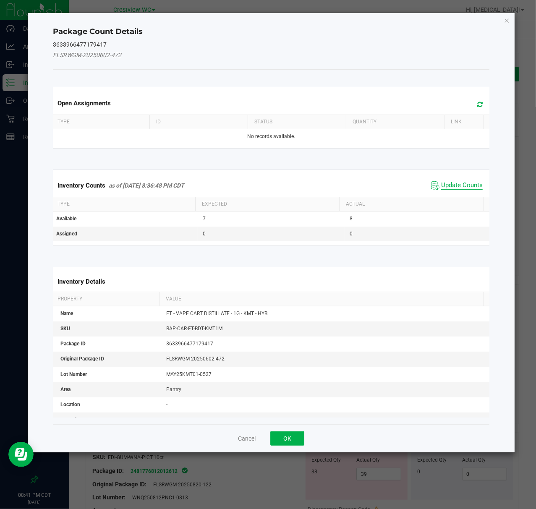
click at [457, 183] on span "Update Counts" at bounding box center [462, 185] width 42 height 8
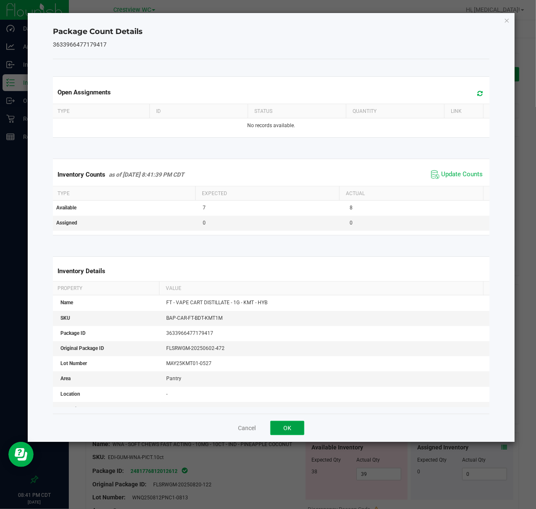
click at [294, 424] on button "OK" at bounding box center [287, 428] width 34 height 14
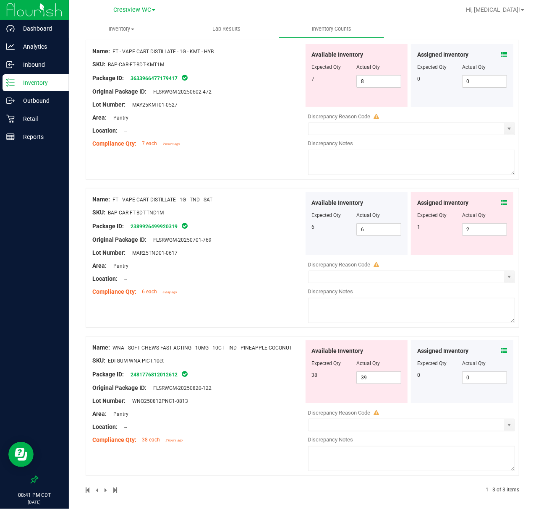
scroll to position [101, 0]
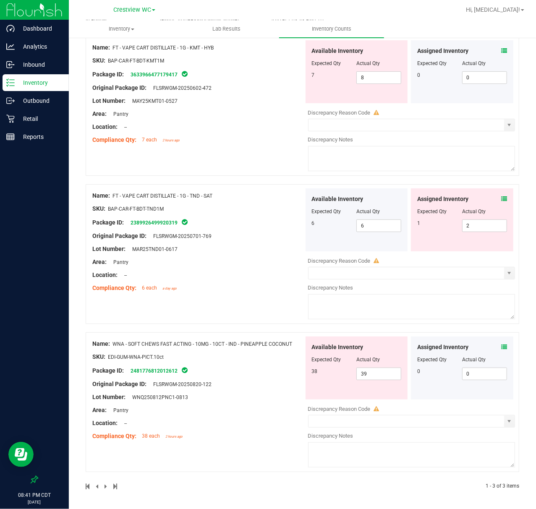
click at [501, 346] on icon at bounding box center [504, 347] width 6 height 6
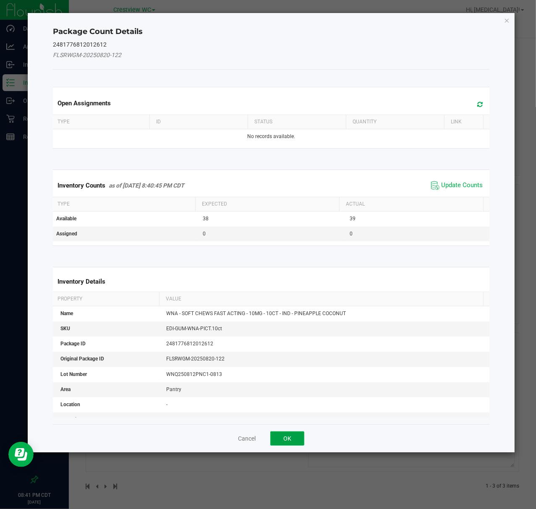
click at [287, 438] on button "OK" at bounding box center [287, 438] width 34 height 14
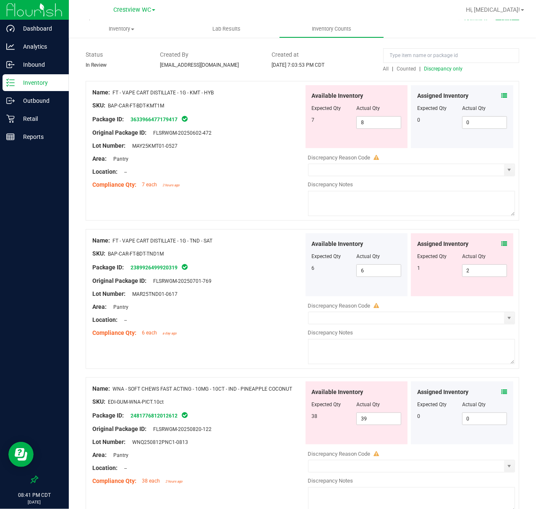
scroll to position [101, 0]
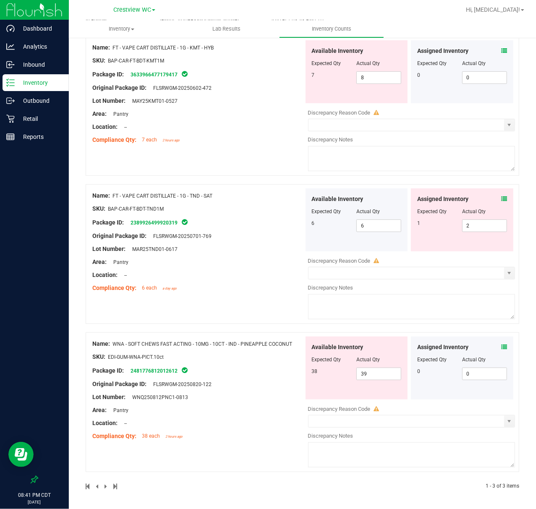
click at [501, 347] on icon at bounding box center [504, 347] width 6 height 6
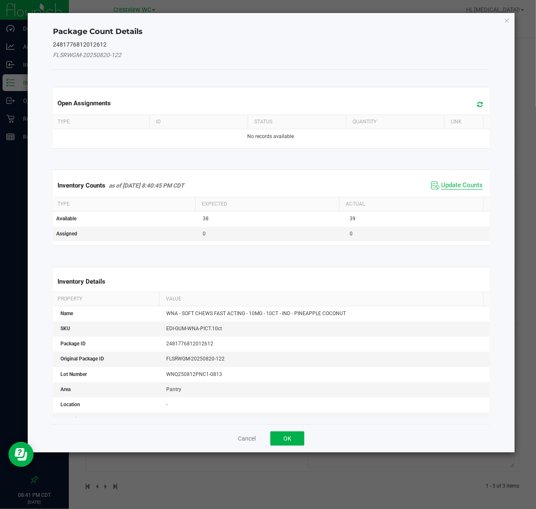
click at [441, 187] on span "Update Counts" at bounding box center [462, 185] width 42 height 8
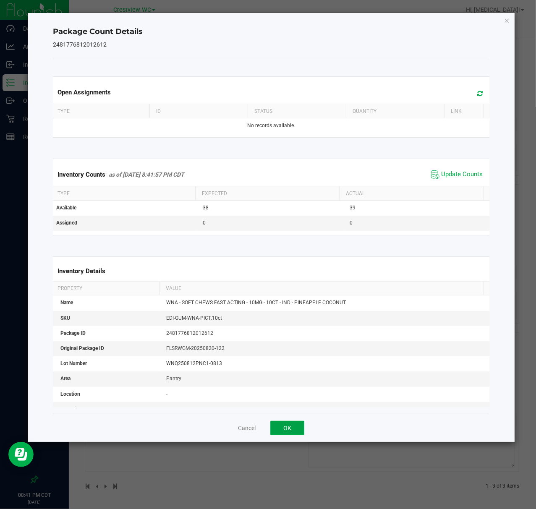
click at [288, 425] on button "OK" at bounding box center [287, 428] width 34 height 14
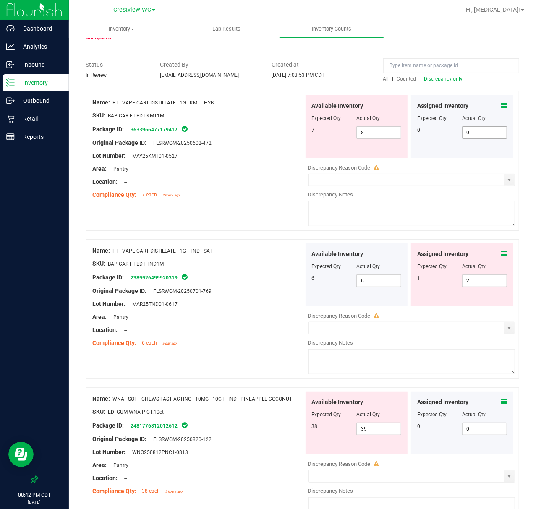
scroll to position [0, 0]
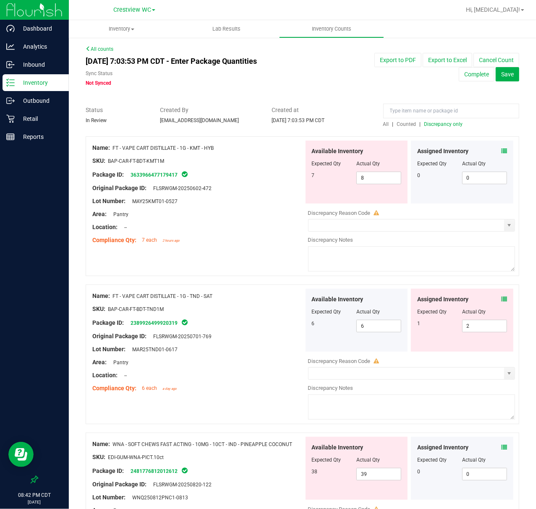
click at [405, 123] on span "Counted" at bounding box center [406, 124] width 19 height 6
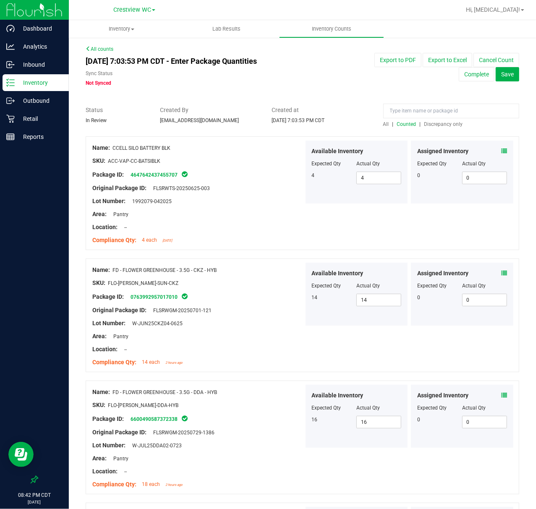
click at [437, 125] on span "Discrepancy only" at bounding box center [443, 124] width 39 height 6
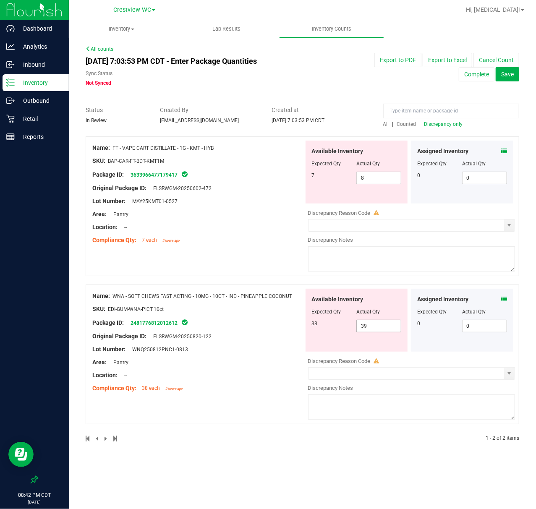
click at [386, 325] on span "39 39" at bounding box center [378, 326] width 45 height 13
type input "38"
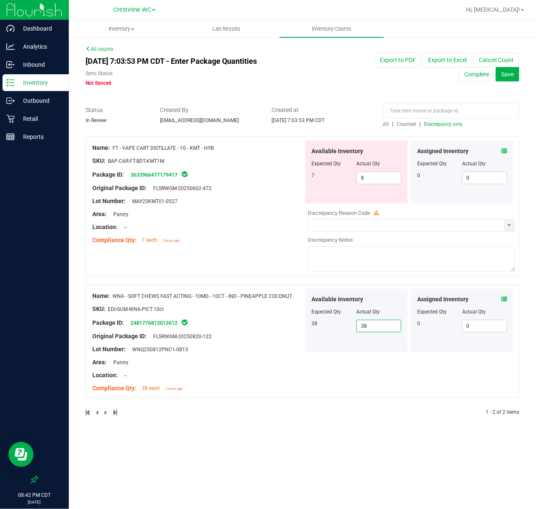
click at [251, 261] on div "Name: FT - VAPE CART DISTILLATE - 1G - KMT - HYB SKU: BAP-CAR-FT-BDT-KMT1M Pack…" at bounding box center [303, 206] width 434 height 140
click at [507, 232] on div at bounding box center [411, 234] width 207 height 4
click at [507, 227] on span "select" at bounding box center [509, 225] width 7 height 7
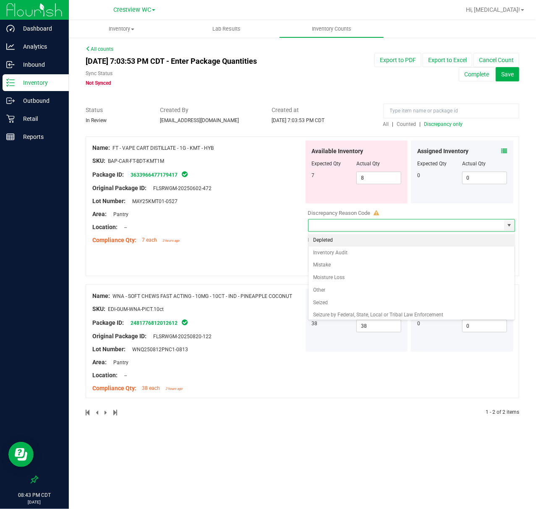
click at [238, 247] on div "Name: FT - VAPE CART DISTILLATE - 1G - KMT - HYB SKU: BAP-CAR-FT-BDT-KMT1M Pack…" at bounding box center [198, 194] width 212 height 107
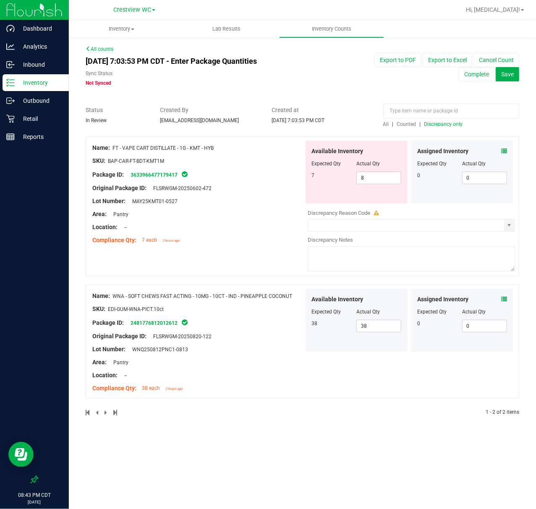
drag, startPoint x: 185, startPoint y: 238, endPoint x: 446, endPoint y: 240, distance: 260.2
click at [446, 257] on textarea at bounding box center [411, 258] width 207 height 25
click at [447, 235] on div at bounding box center [411, 234] width 207 height 4
click at [447, 226] on input "text" at bounding box center [406, 225] width 196 height 12
click at [506, 227] on span "select" at bounding box center [509, 225] width 7 height 7
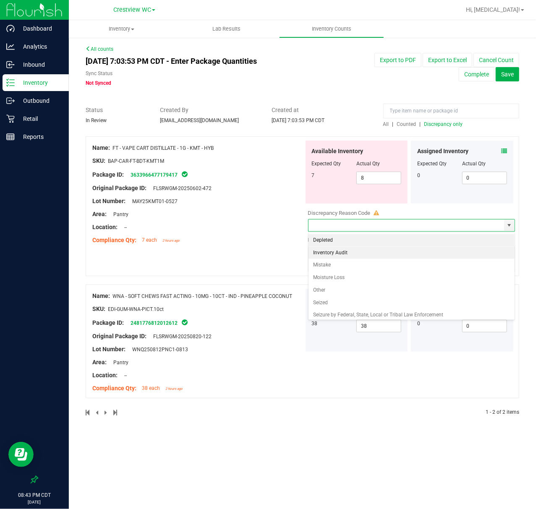
scroll to position [18, 0]
click at [356, 251] on li "Mistake" at bounding box center [411, 249] width 206 height 13
type input "Mistake"
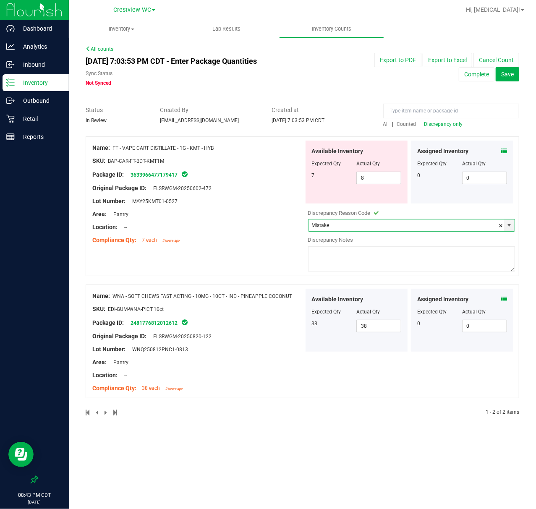
click at [356, 249] on textarea at bounding box center [411, 258] width 207 height 25
type textarea "b"
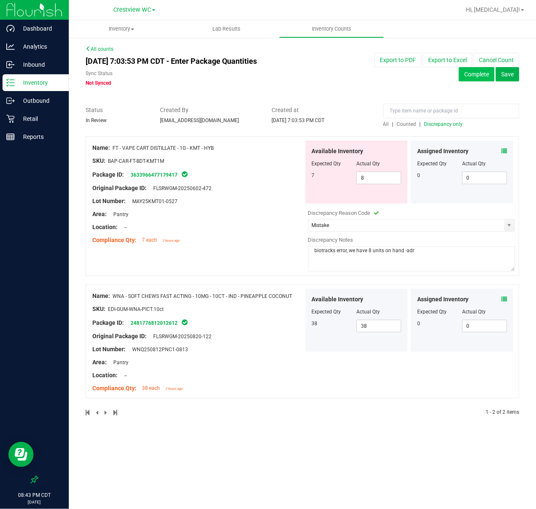
type textarea "biotracks error, we have 8 units on hand -adr"
click at [484, 74] on button "Complete" at bounding box center [477, 74] width 36 height 14
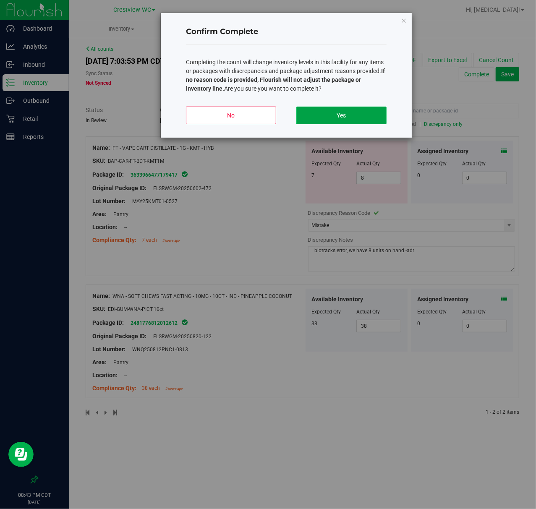
click at [332, 113] on button "Yes" at bounding box center [341, 116] width 90 height 18
